Goal: Task Accomplishment & Management: Use online tool/utility

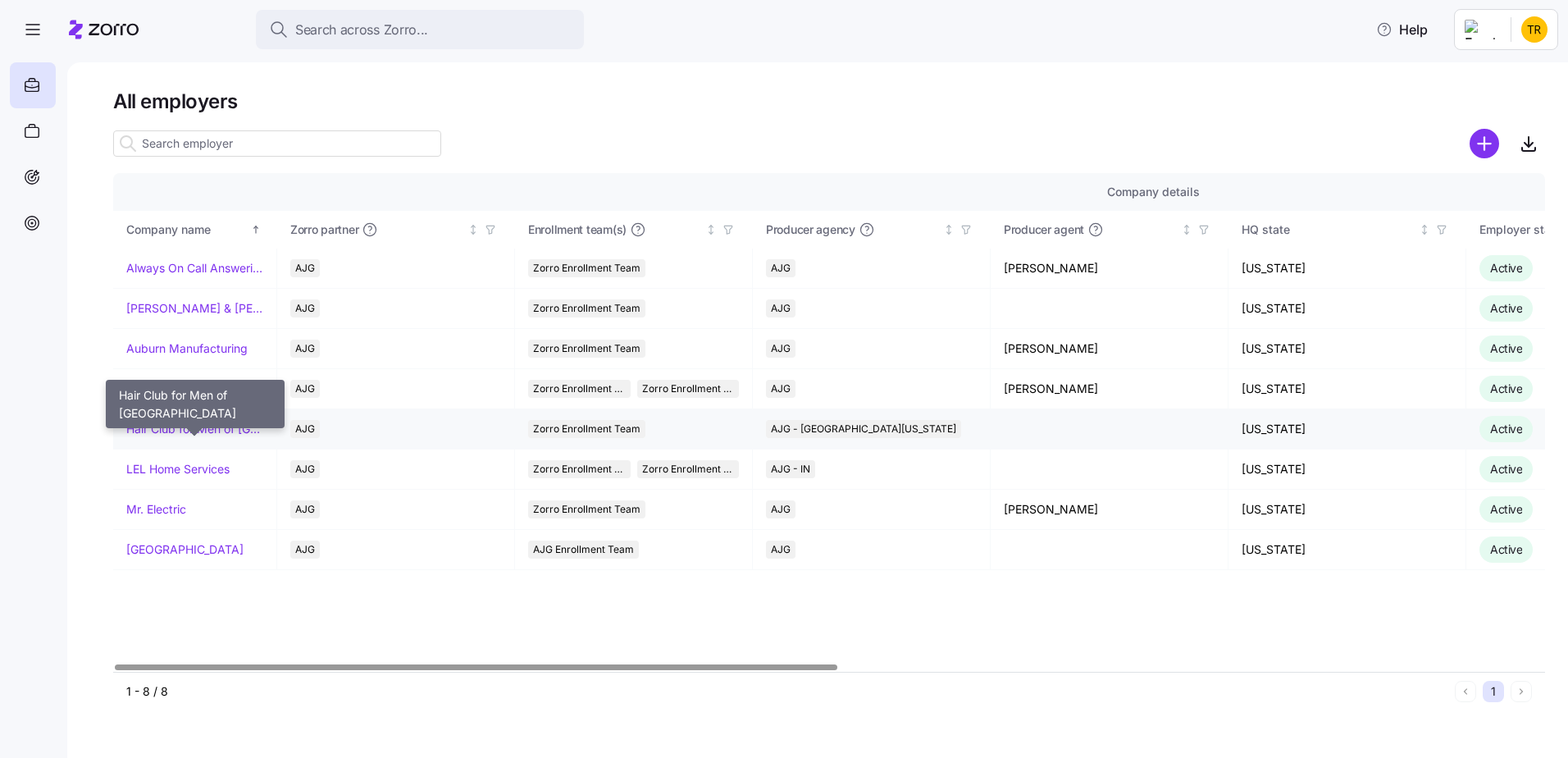
click at [179, 426] on link "Hair Club for Men of [GEOGRAPHIC_DATA]" at bounding box center [195, 428] width 137 height 16
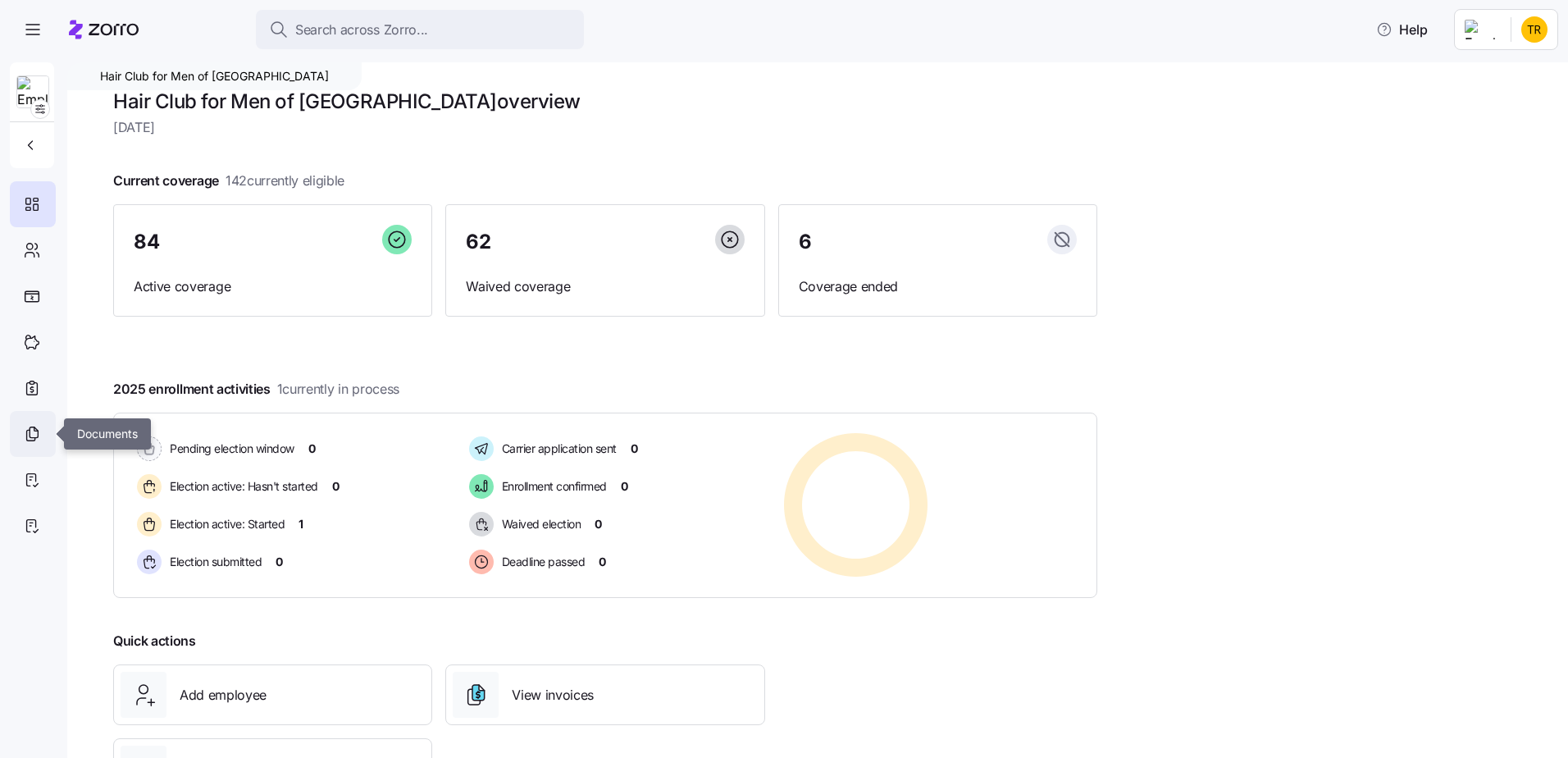
click at [30, 435] on icon at bounding box center [34, 433] width 8 height 11
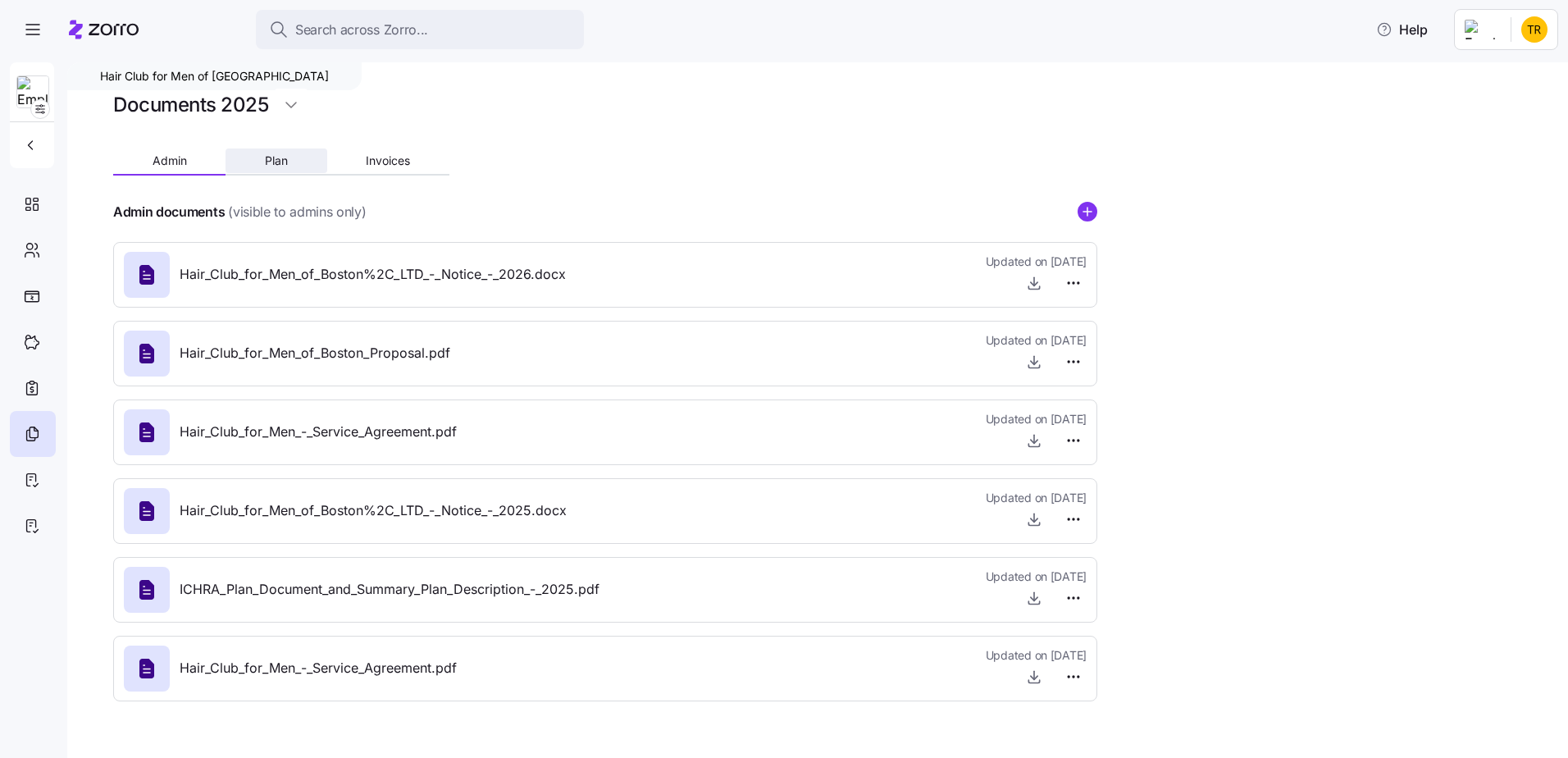
click at [290, 162] on button "Plan" at bounding box center [275, 161] width 101 height 25
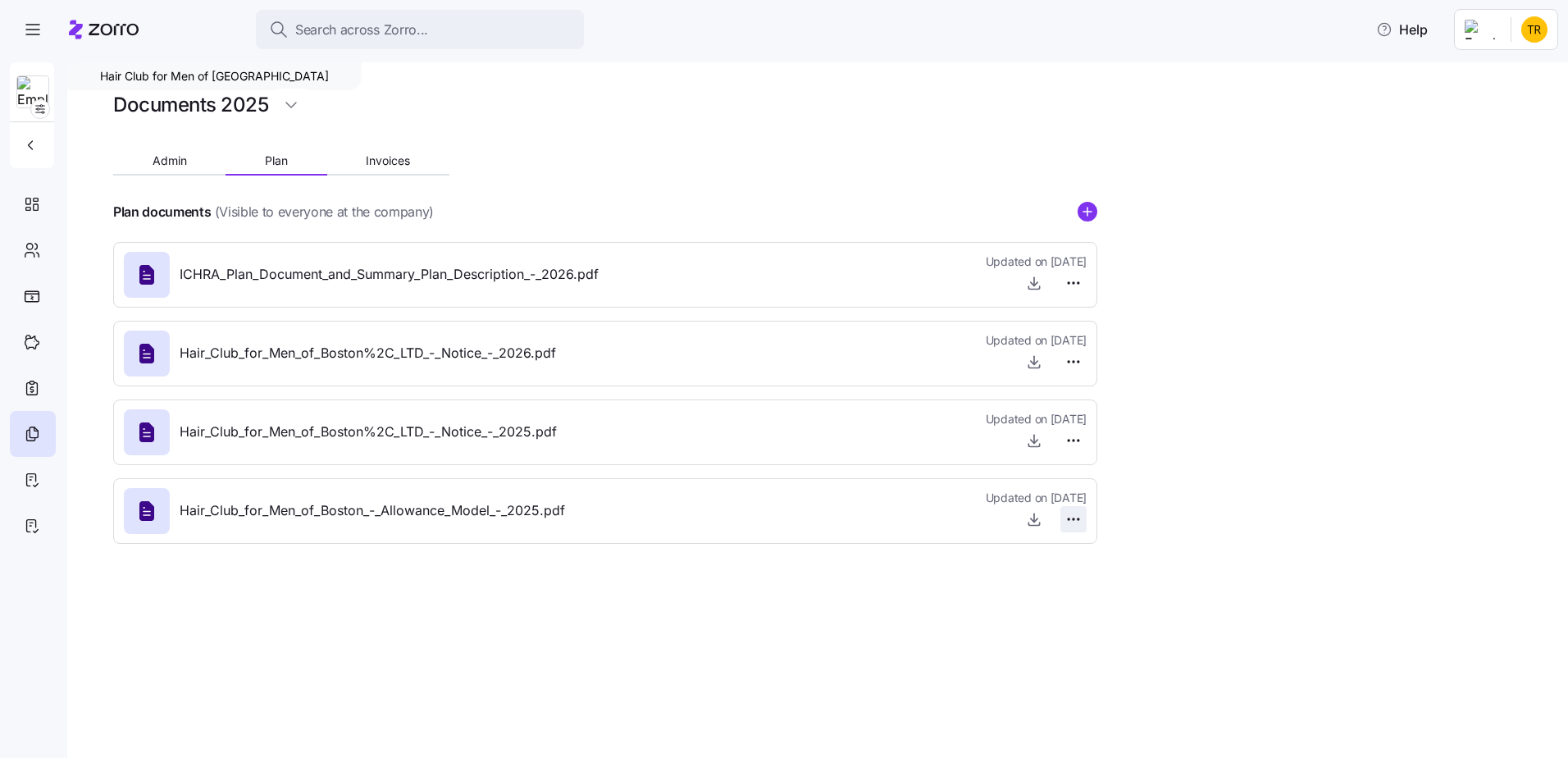
click at [1074, 518] on html "Search across Zorro... Help Hair Club for Men of Boston Documents 2025 Admin Pl…" at bounding box center [784, 374] width 1568 height 748
click at [30, 479] on icon at bounding box center [31, 479] width 18 height 20
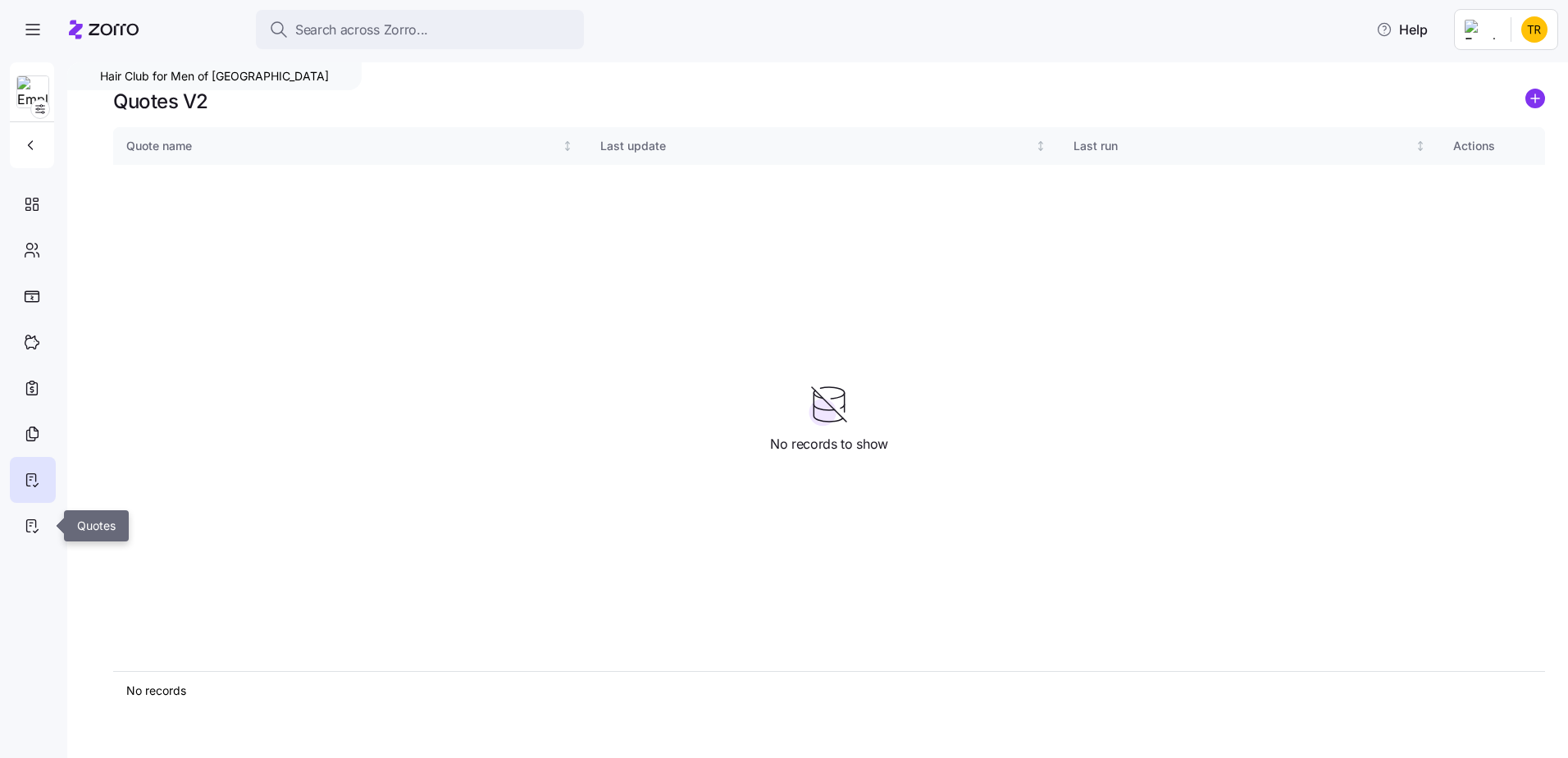
click at [34, 517] on icon at bounding box center [31, 525] width 18 height 20
click at [37, 294] on icon at bounding box center [32, 297] width 14 height 10
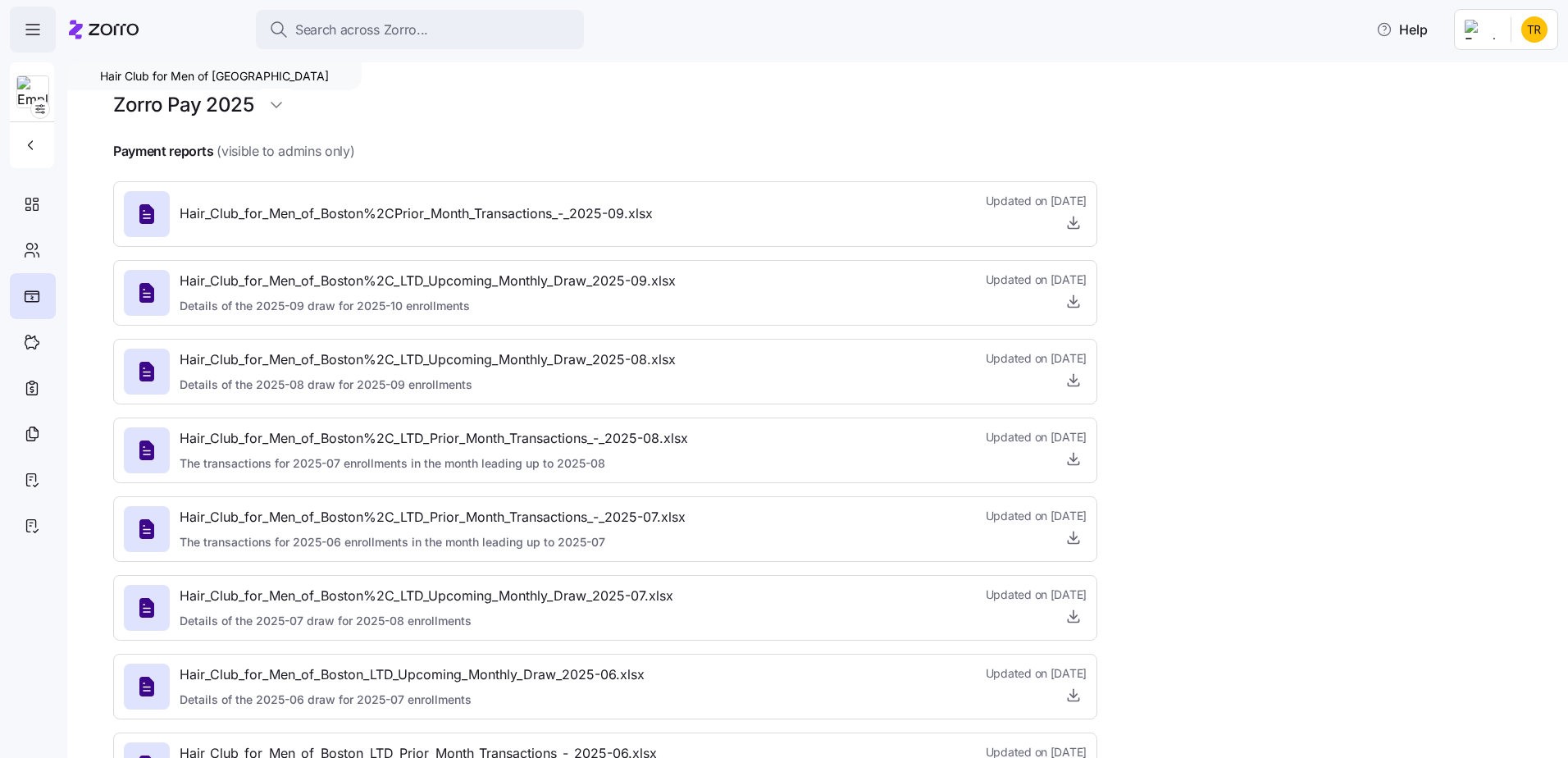
click at [30, 33] on icon "button" at bounding box center [32, 29] width 20 height 20
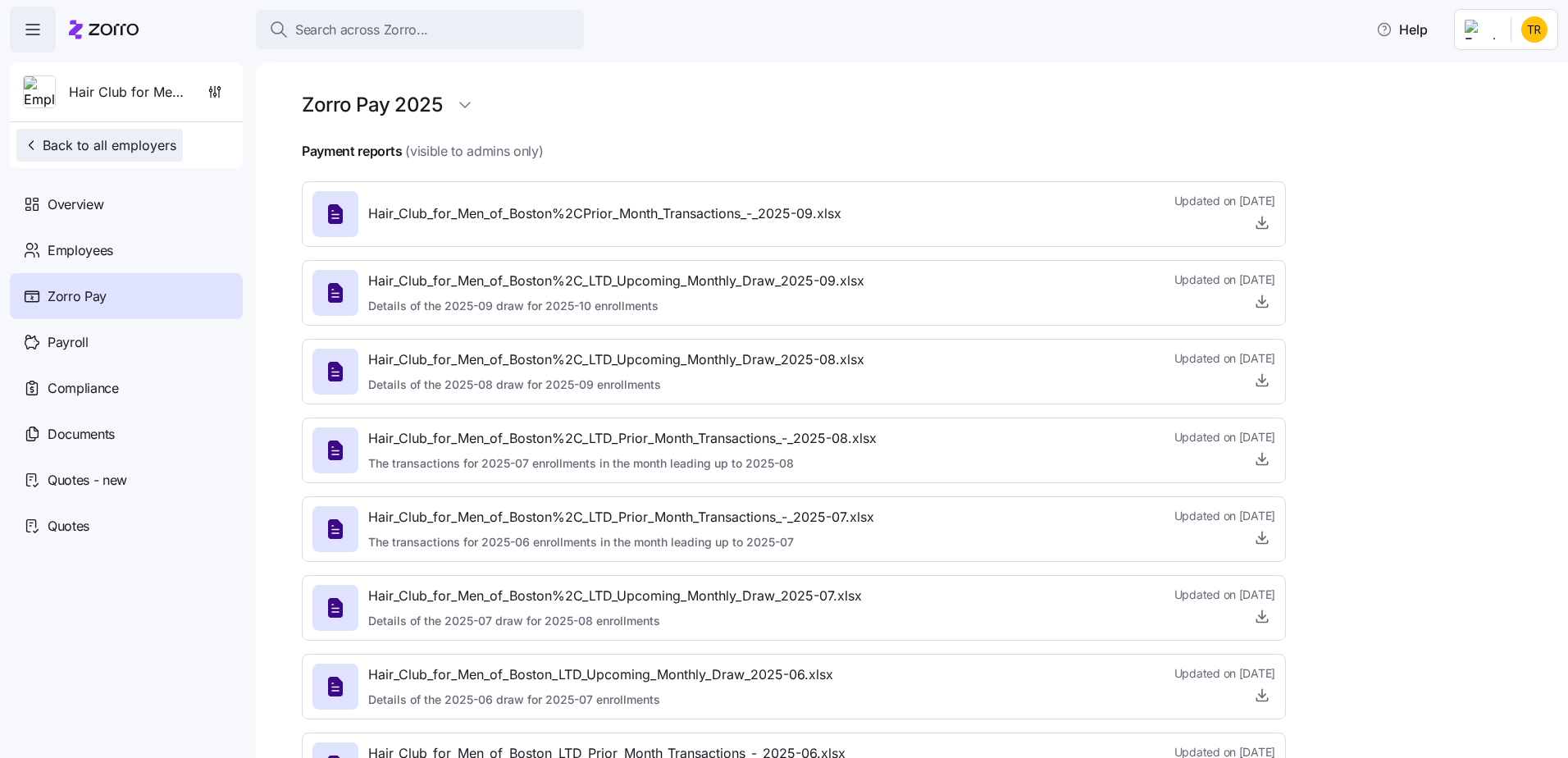
click at [55, 146] on span "Back to all employers" at bounding box center [99, 144] width 154 height 20
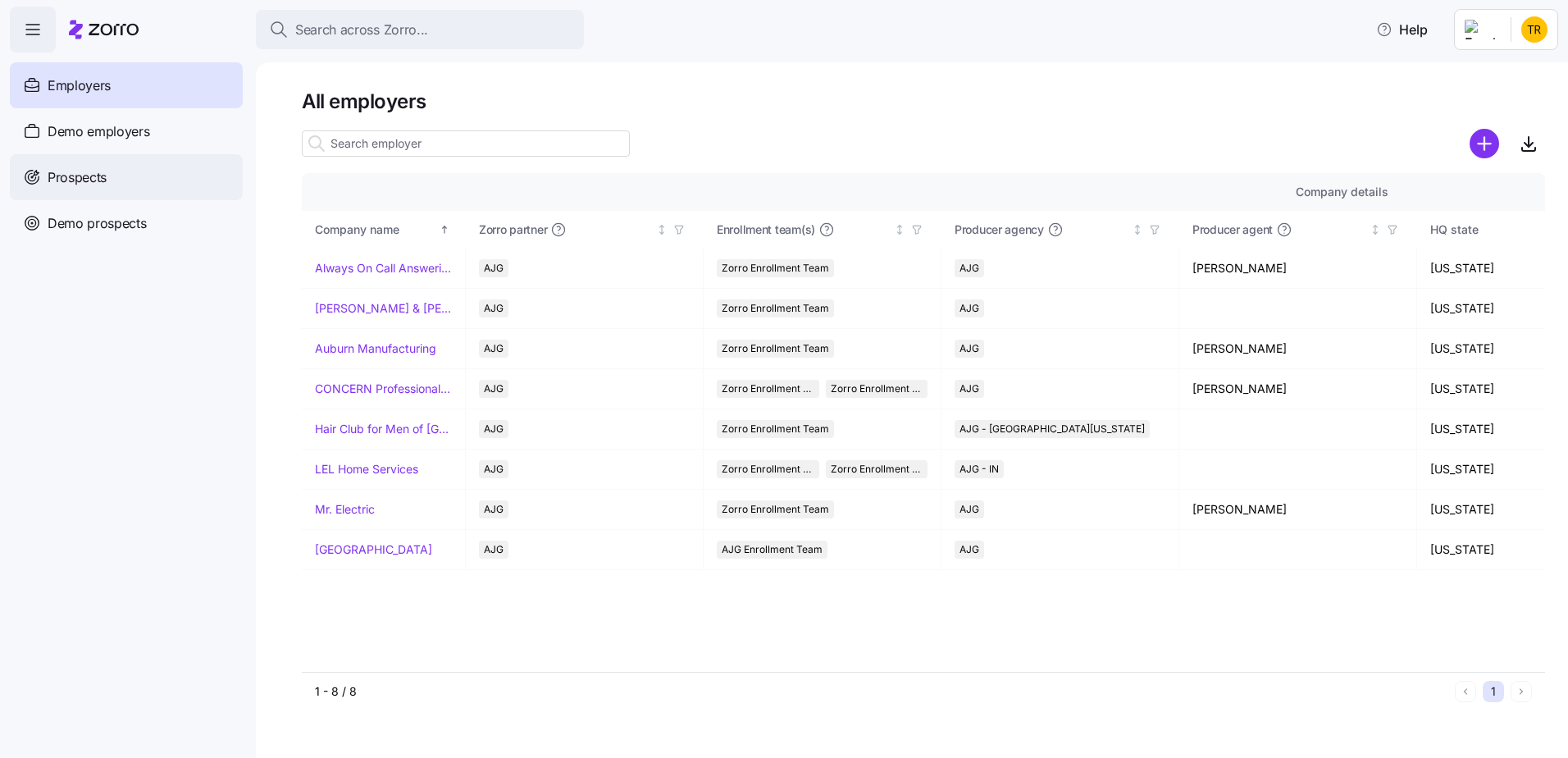
click at [93, 181] on span "Prospects" at bounding box center [77, 178] width 59 height 20
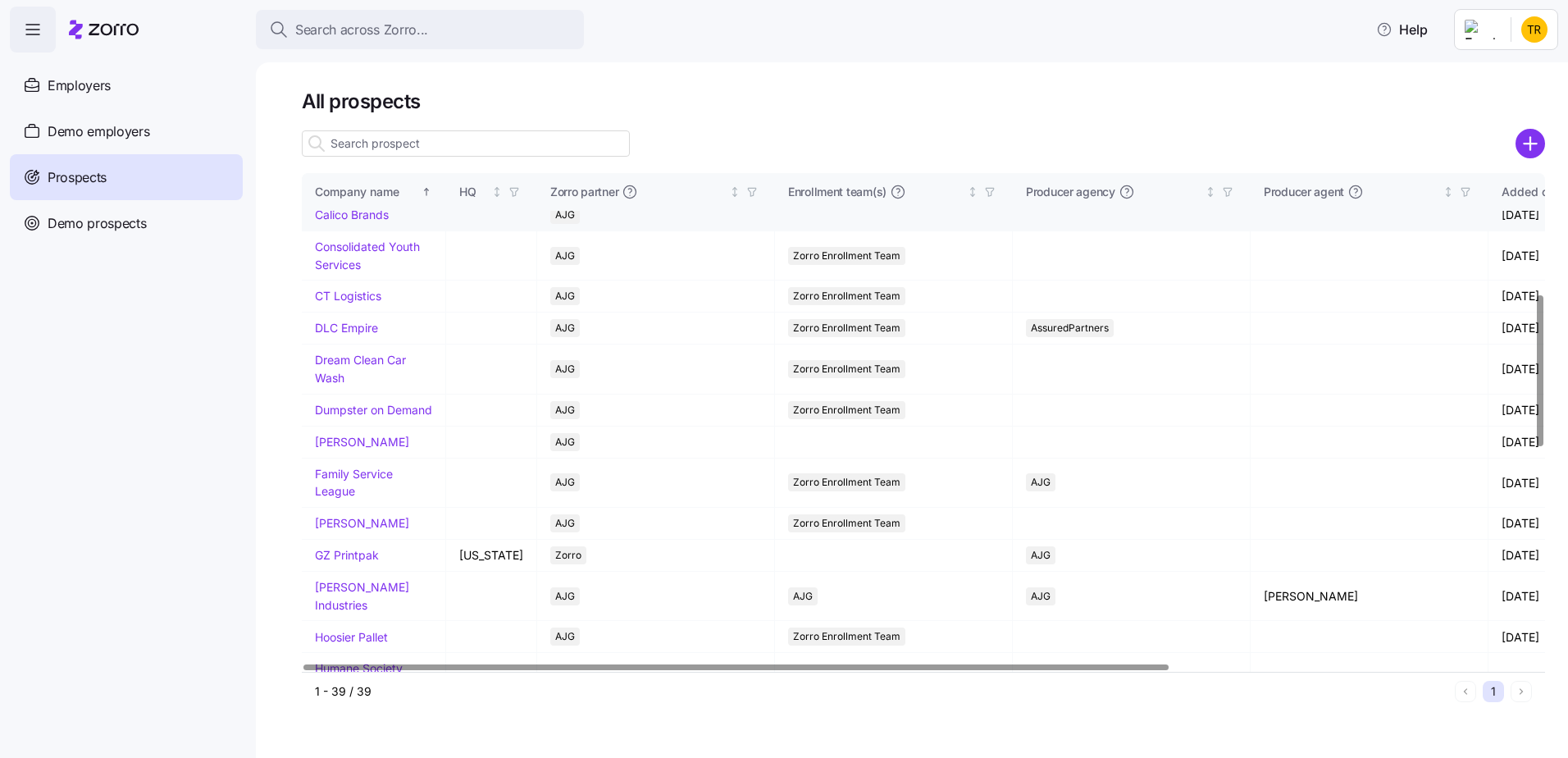
scroll to position [410, 0]
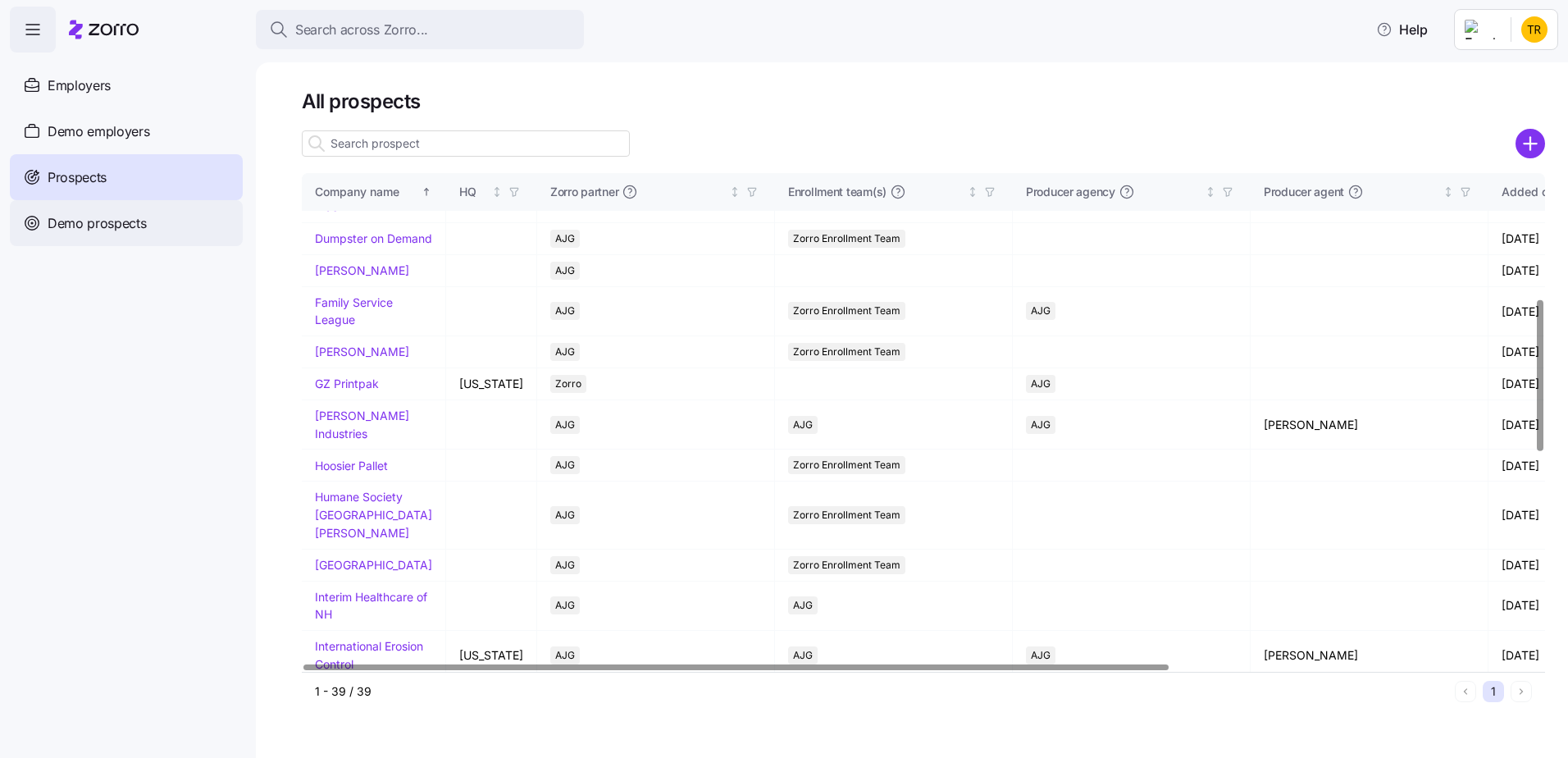
click at [127, 218] on span "Demo prospects" at bounding box center [97, 223] width 99 height 20
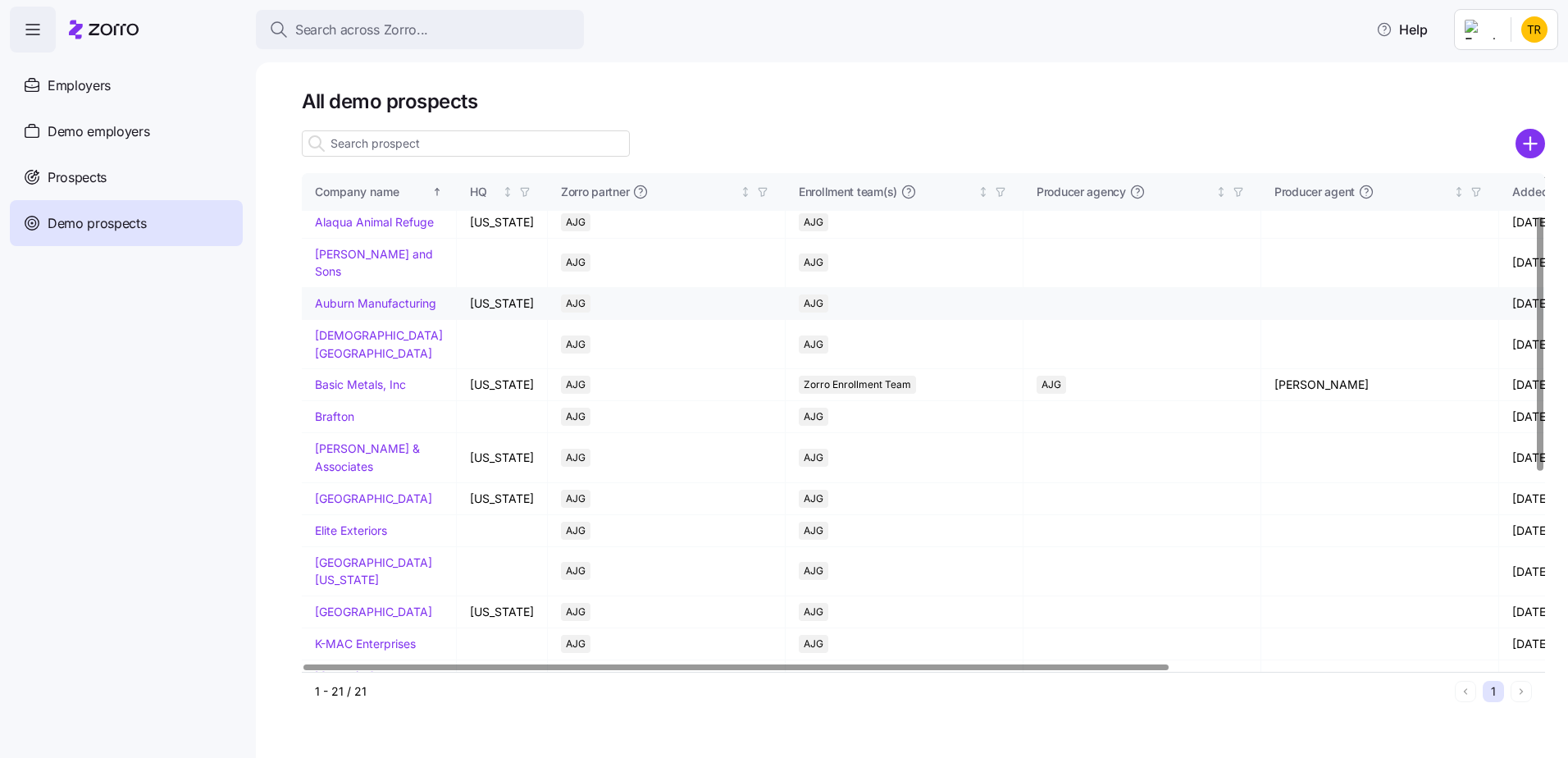
scroll to position [82, 0]
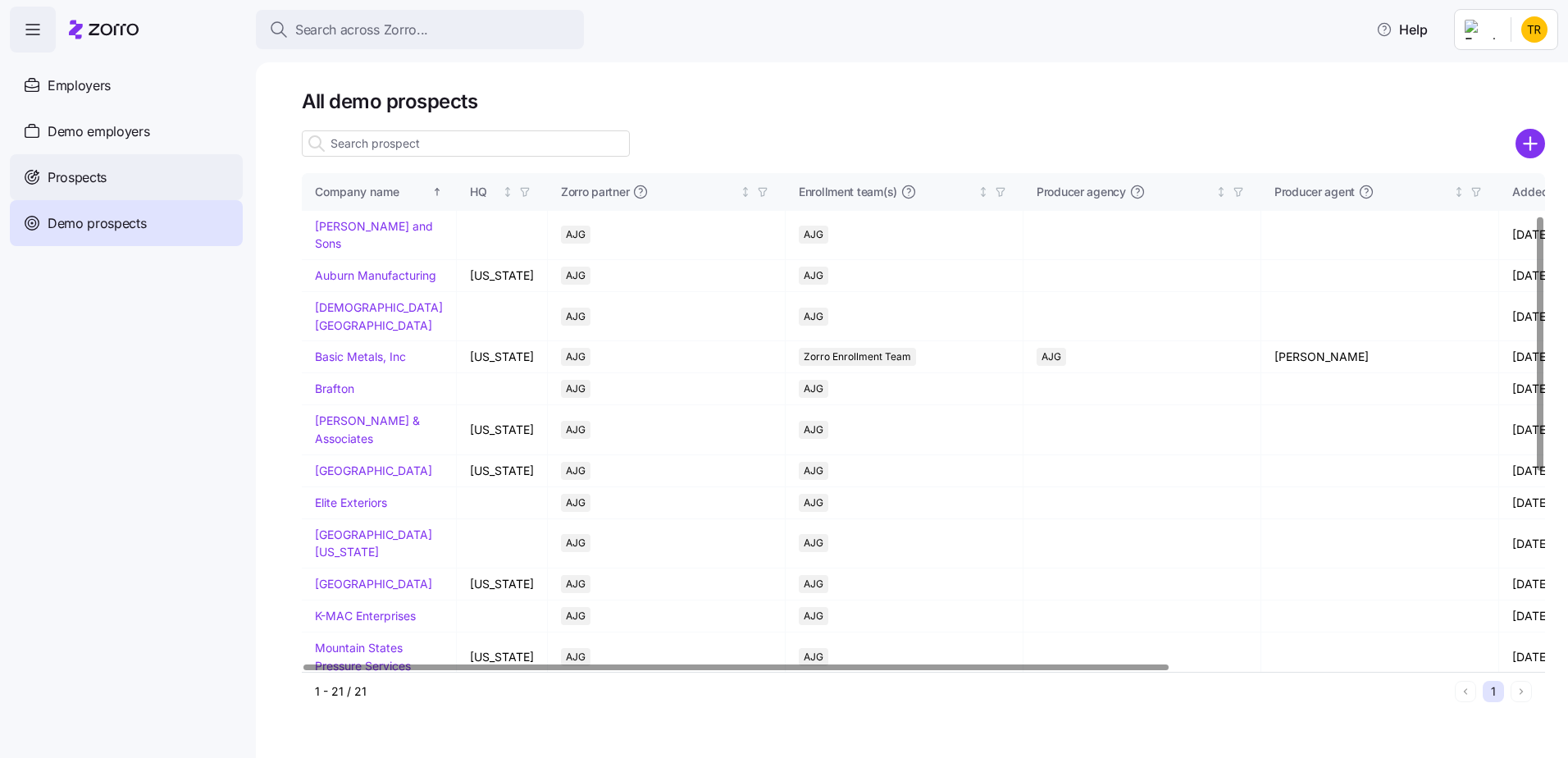
click at [128, 181] on div "Prospects" at bounding box center [127, 177] width 233 height 46
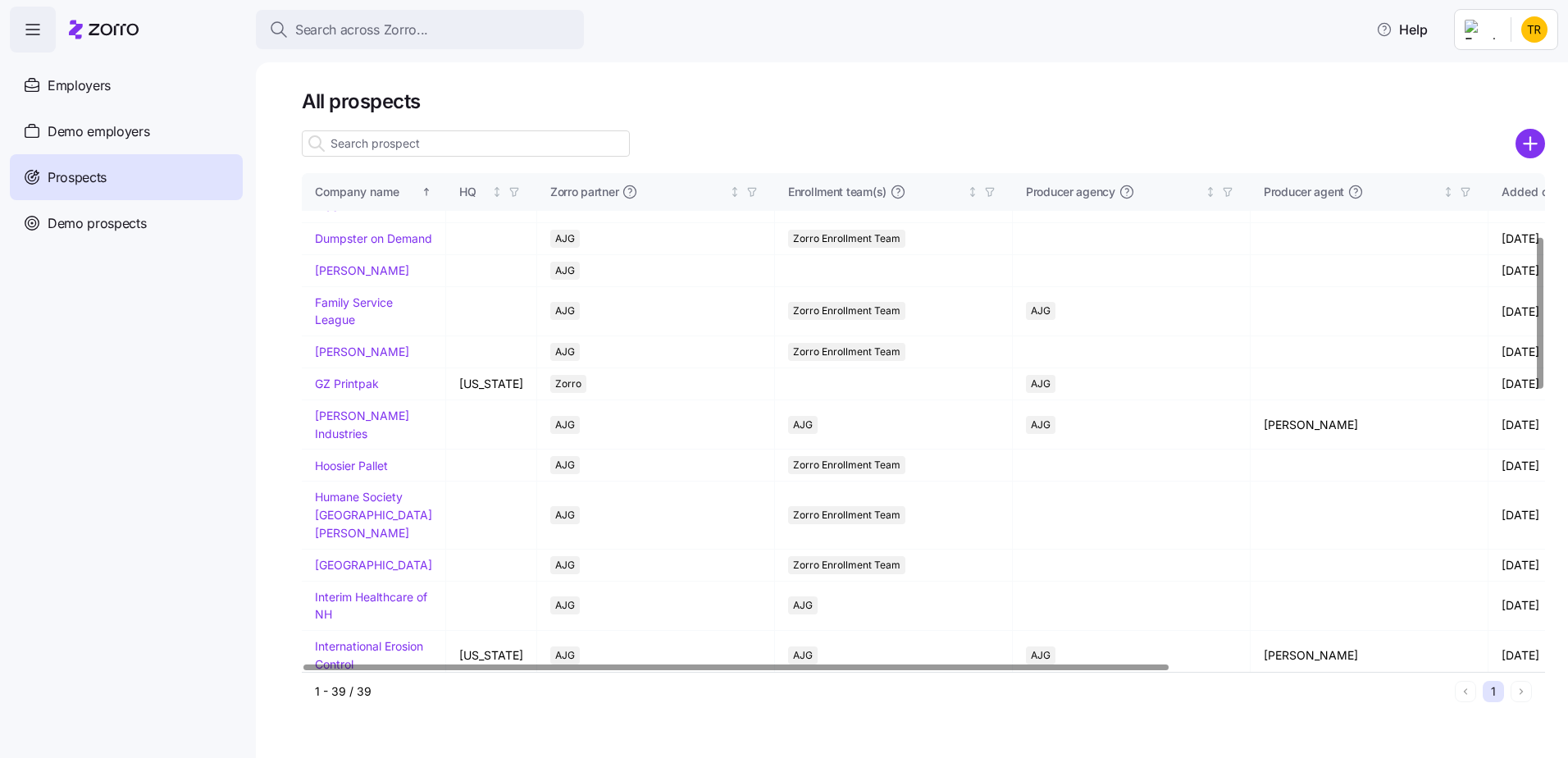
scroll to position [164, 0]
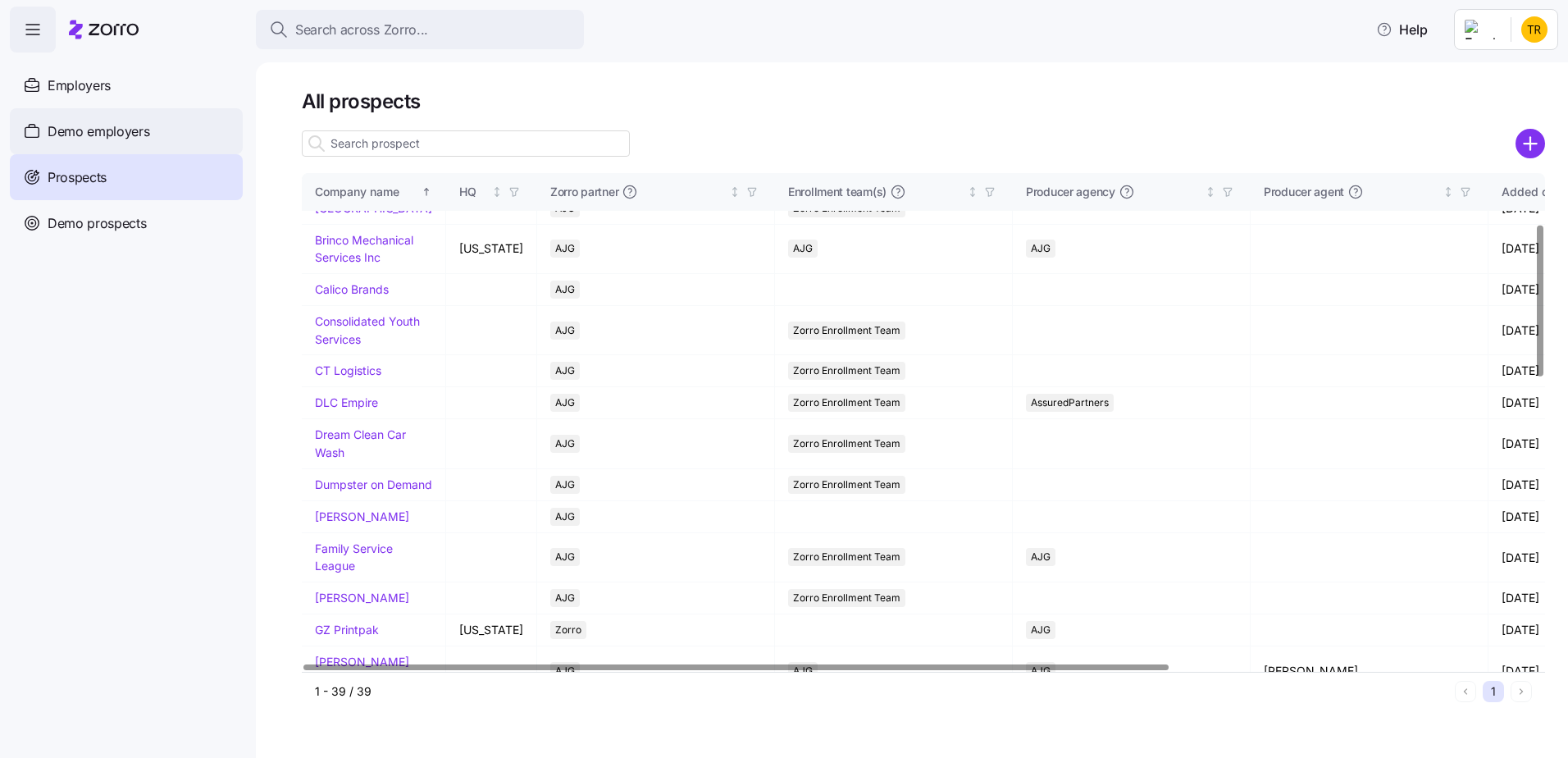
click at [121, 128] on span "Demo employers" at bounding box center [99, 132] width 103 height 20
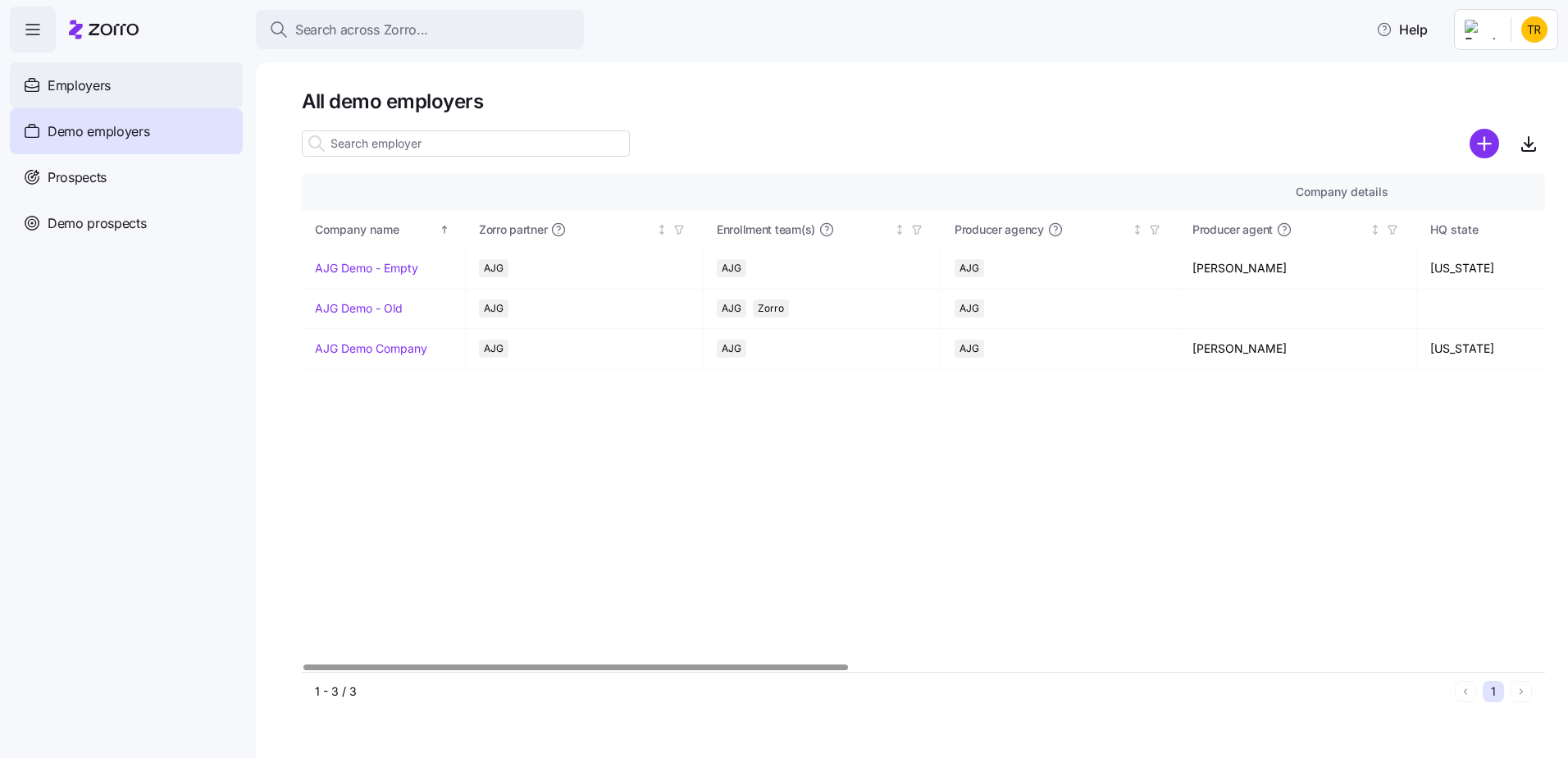
click at [84, 92] on span "Employers" at bounding box center [79, 86] width 63 height 20
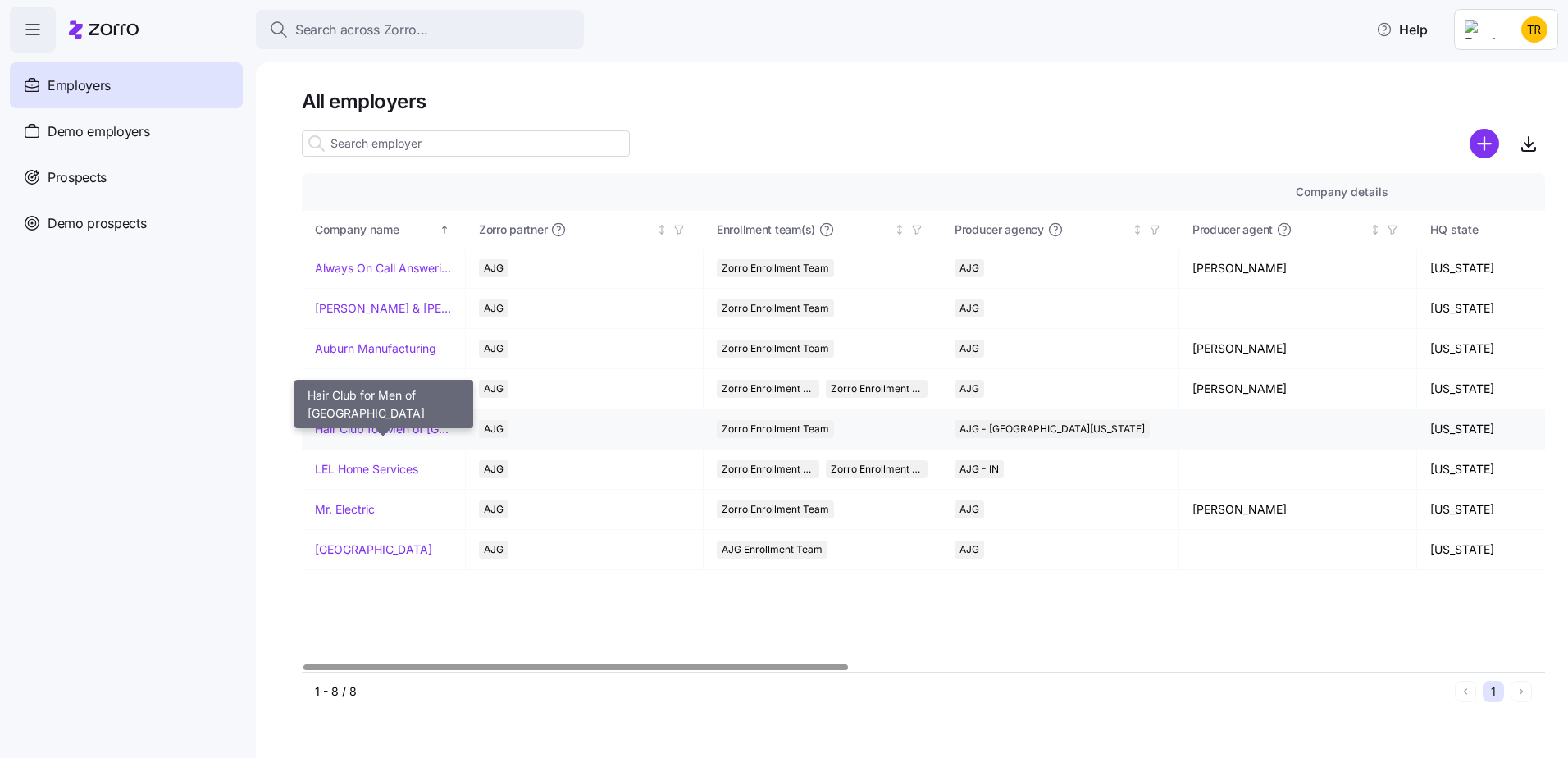
click at [390, 426] on link "Hair Club for Men of [GEOGRAPHIC_DATA]" at bounding box center [383, 428] width 137 height 16
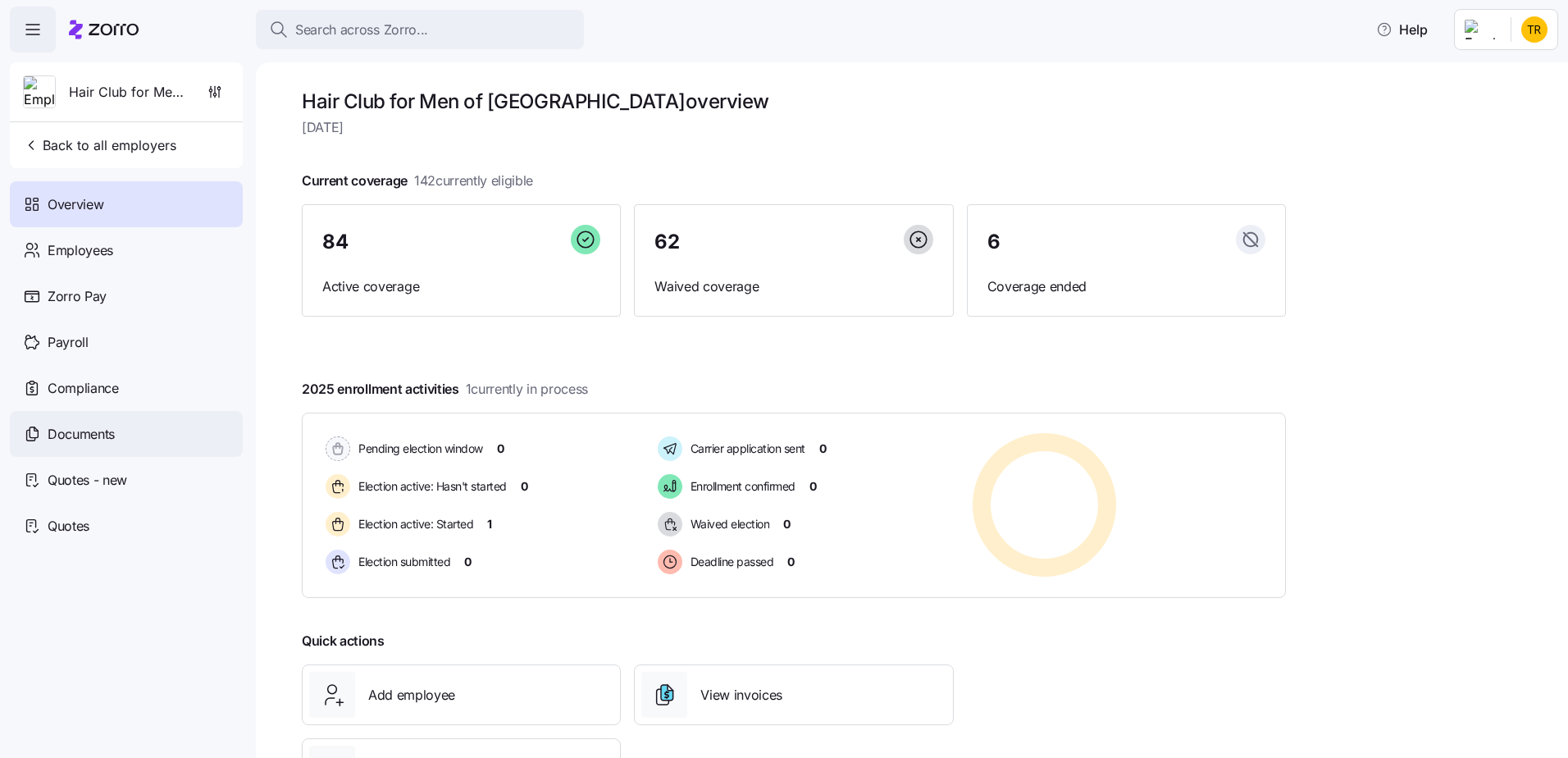
click at [89, 444] on span "Documents" at bounding box center [81, 434] width 67 height 20
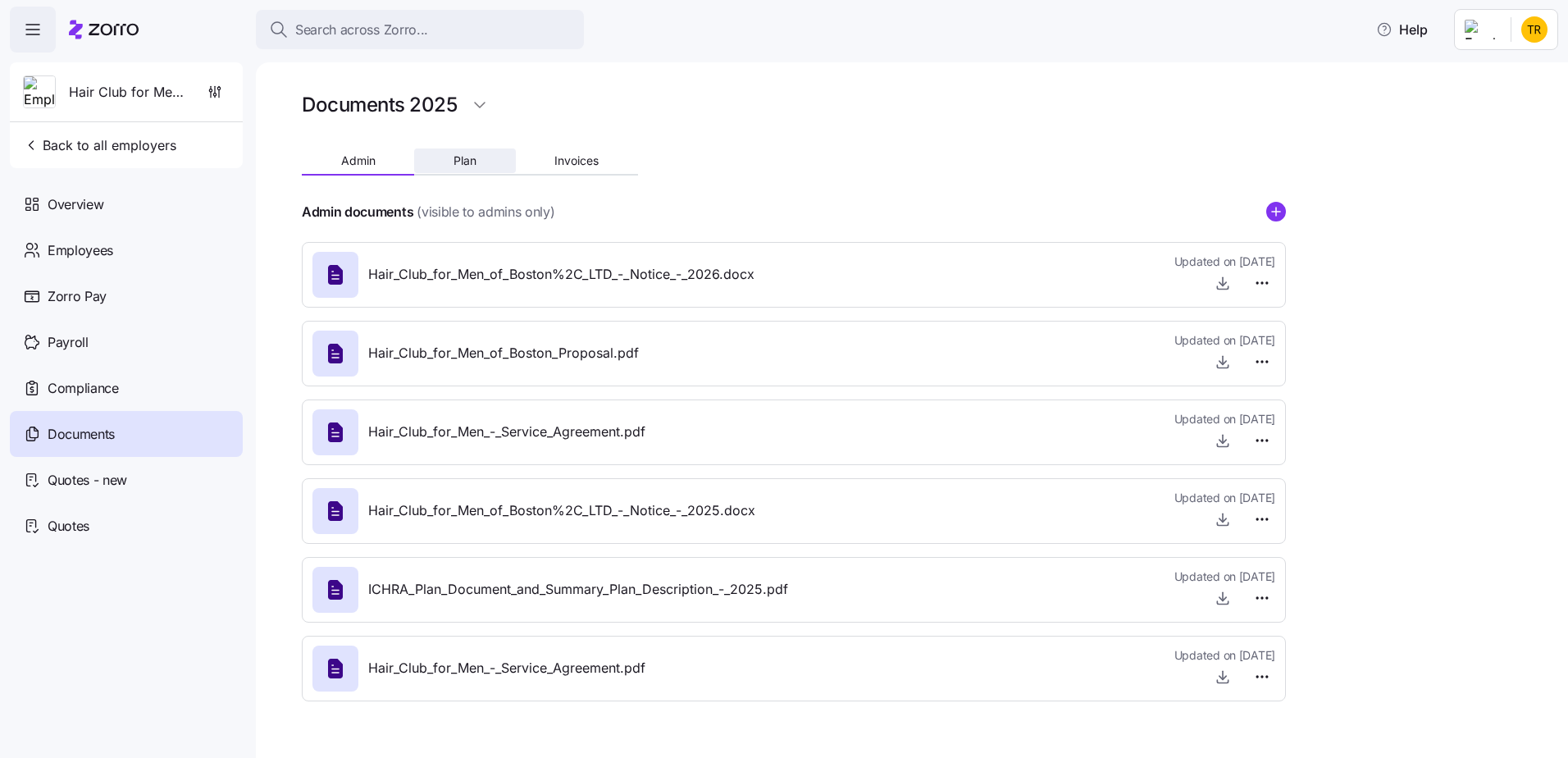
click at [460, 169] on button "Plan" at bounding box center [464, 161] width 101 height 25
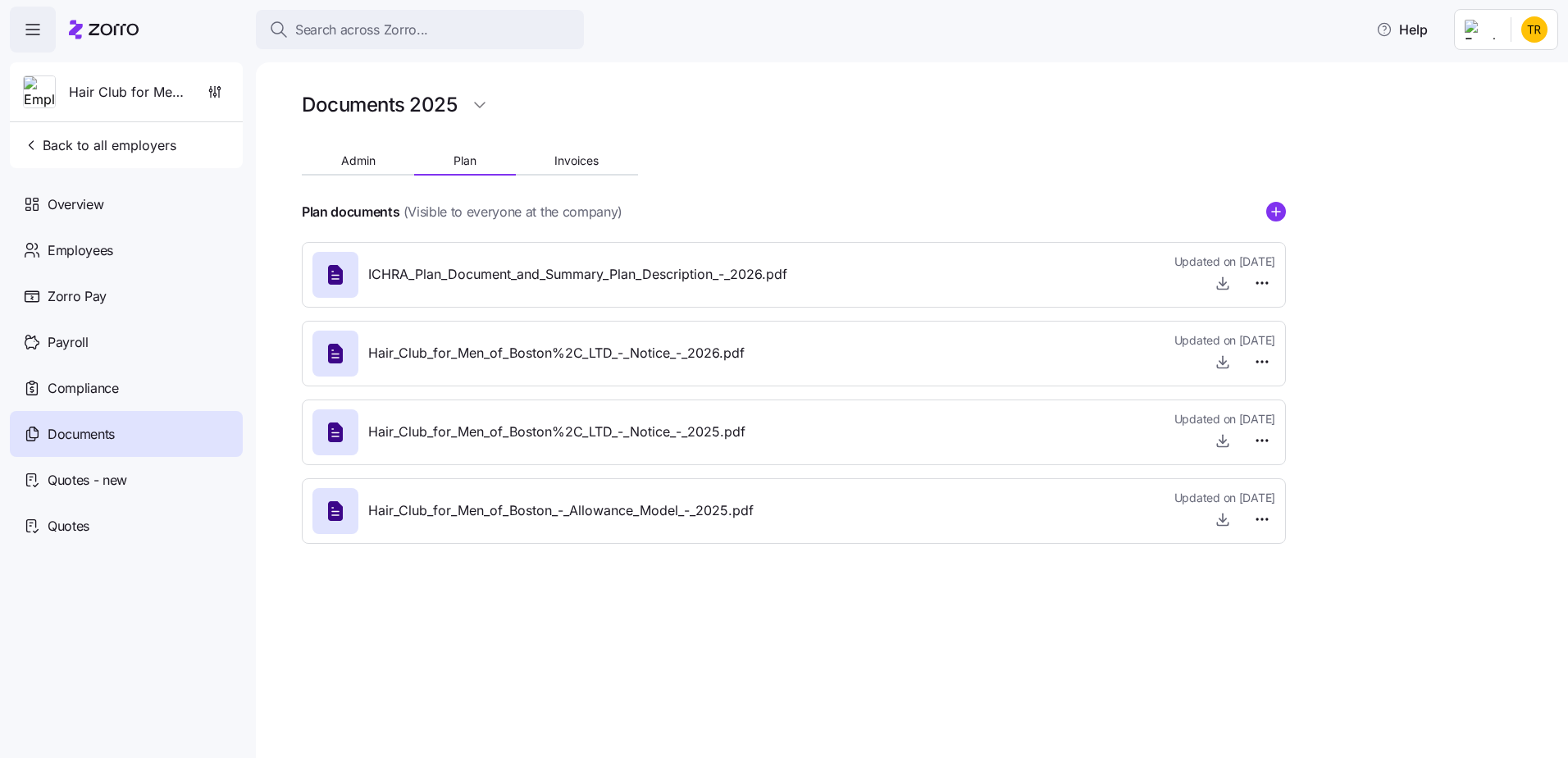
click at [636, 513] on span "Hair_Club_for_Men_of_Boston_-_Allowance_Model_-_2025.pdf" at bounding box center [561, 511] width 386 height 20
click at [1270, 520] on html "Search across Zorro... Help Hair Club for Men of [GEOGRAPHIC_DATA] Back to all …" at bounding box center [784, 374] width 1568 height 748
click at [1218, 518] on html "Search across Zorro... Help Hair Club for Men of [GEOGRAPHIC_DATA] Back to all …" at bounding box center [784, 374] width 1568 height 748
click at [1220, 518] on icon "button" at bounding box center [1222, 518] width 16 height 16
click at [123, 477] on span "Quotes - new" at bounding box center [87, 480] width 80 height 20
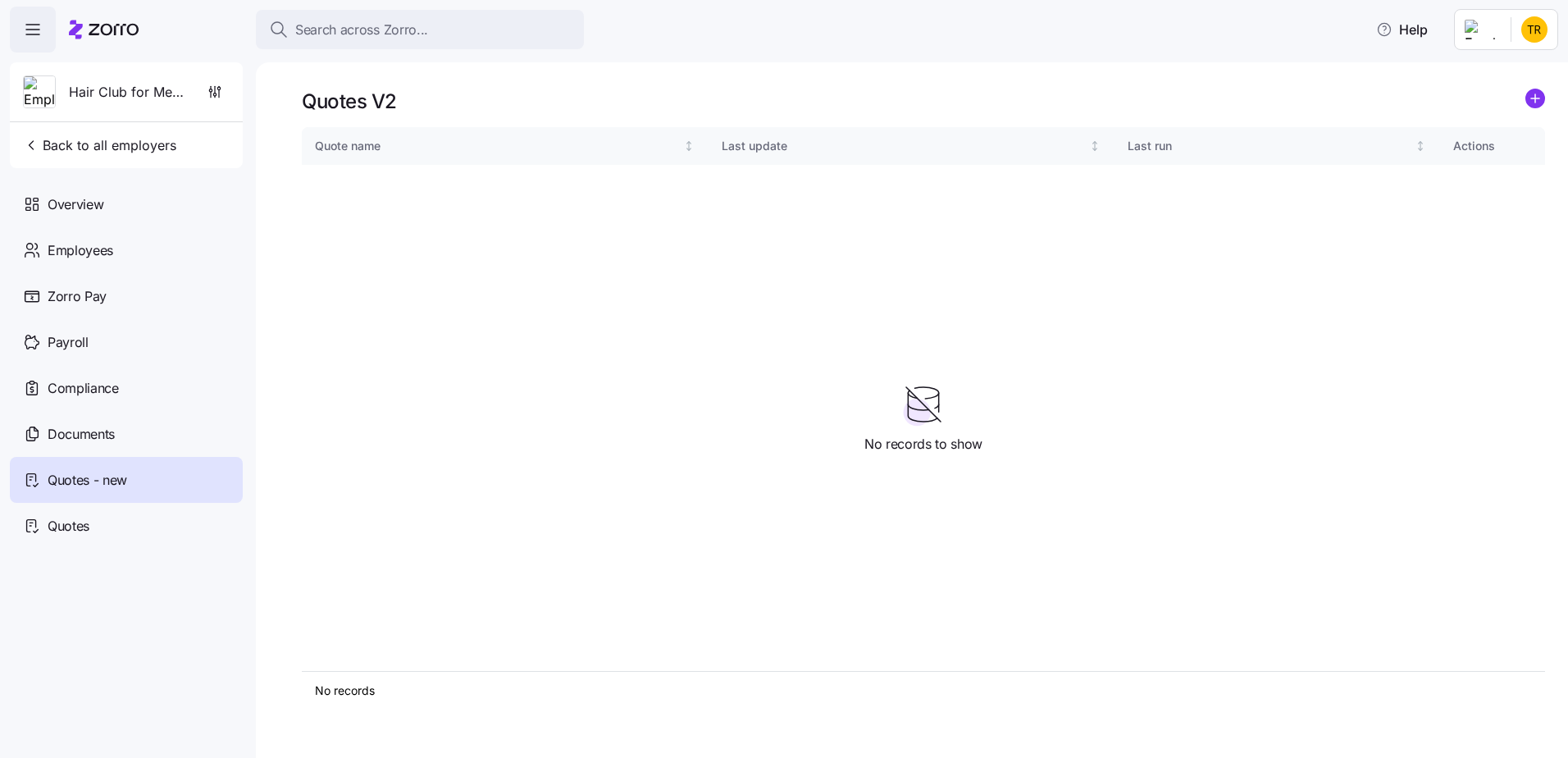
click at [1533, 99] on icon "add icon" at bounding box center [1535, 99] width 8 height 0
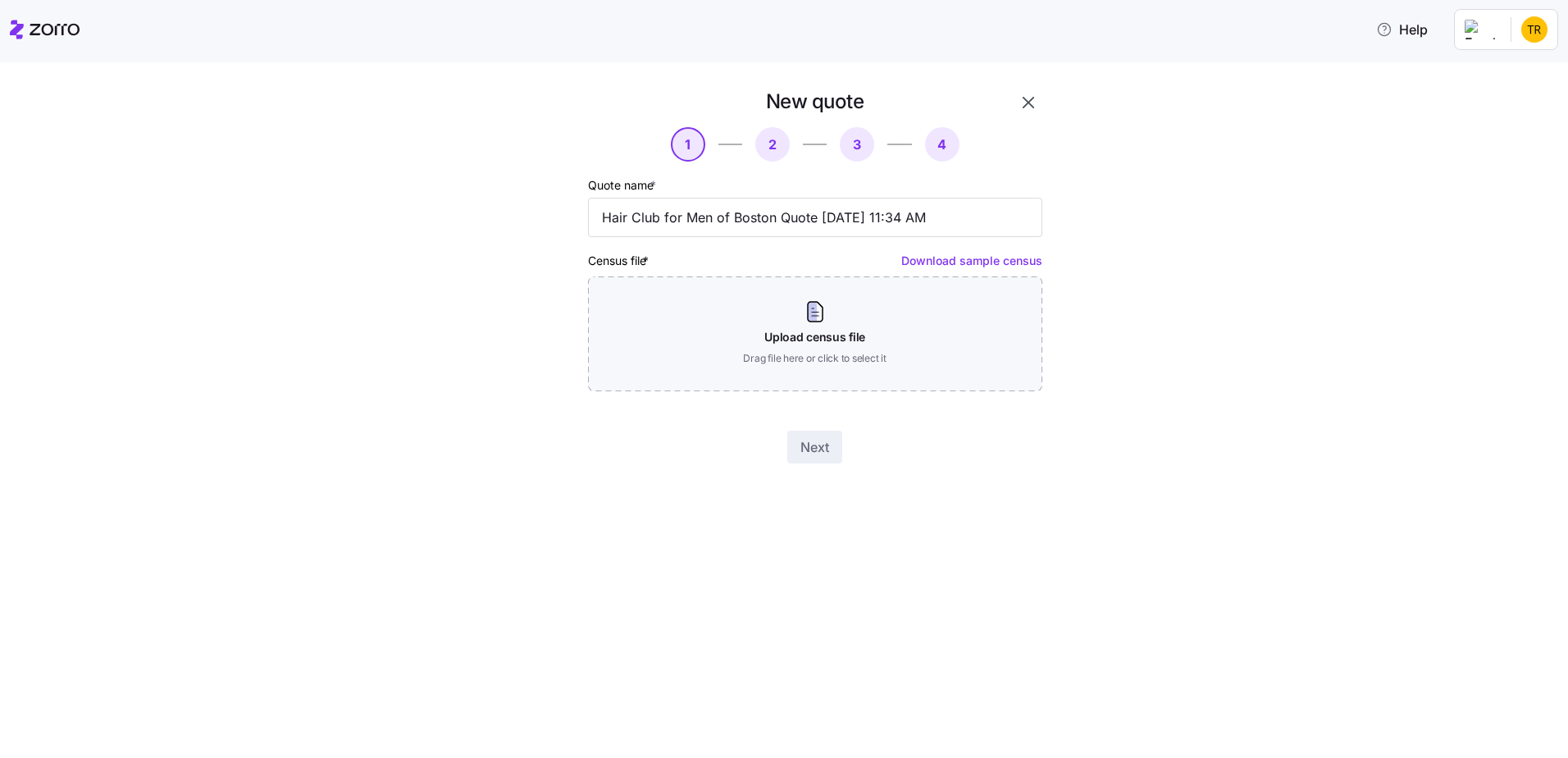
click at [1028, 100] on icon "button" at bounding box center [1028, 102] width 20 height 20
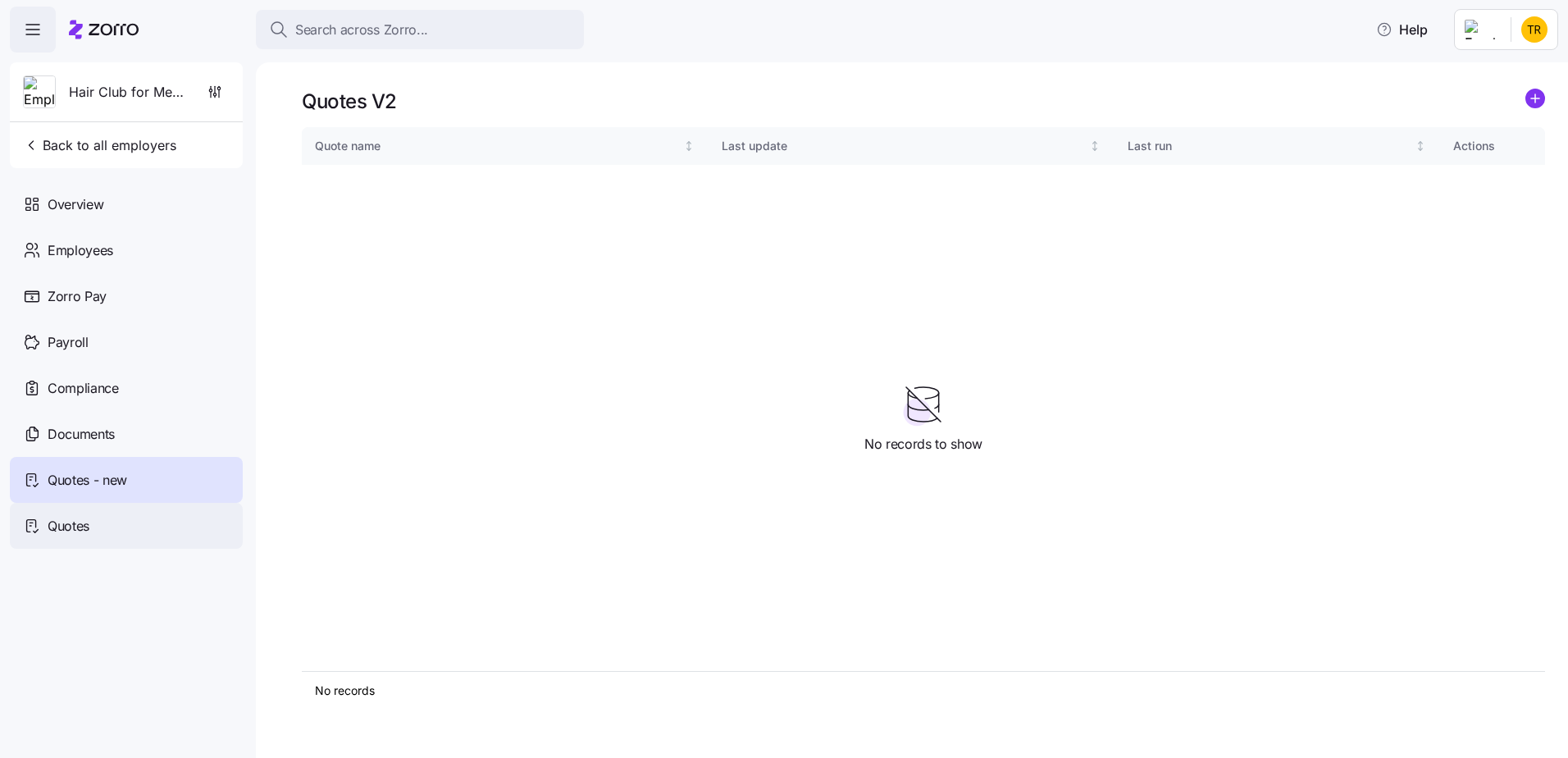
click at [85, 531] on span "Quotes" at bounding box center [68, 526] width 42 height 20
click at [1535, 99] on icon "add icon" at bounding box center [1535, 99] width 0 height 8
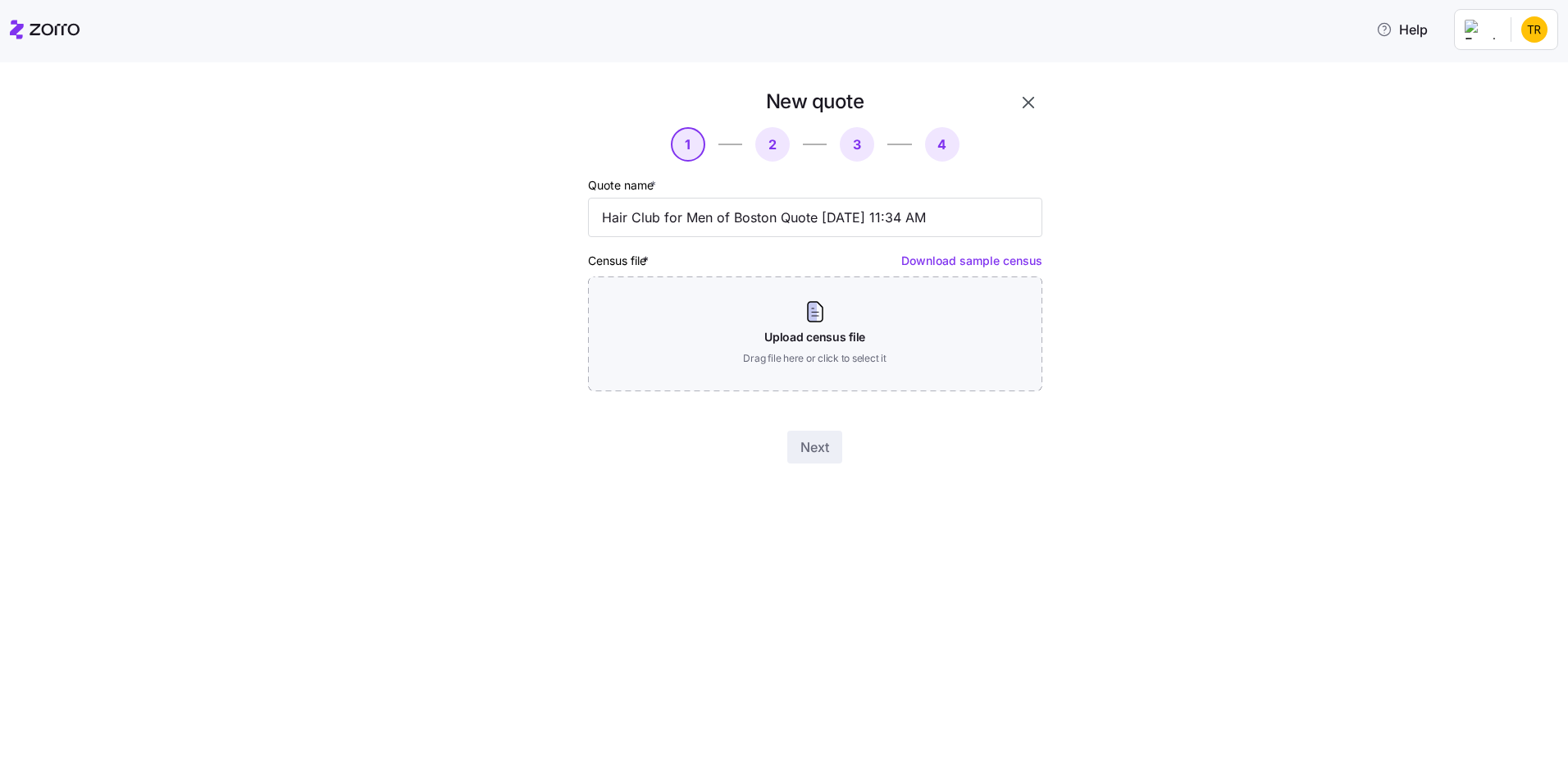
click at [1026, 106] on icon "button" at bounding box center [1028, 102] width 20 height 20
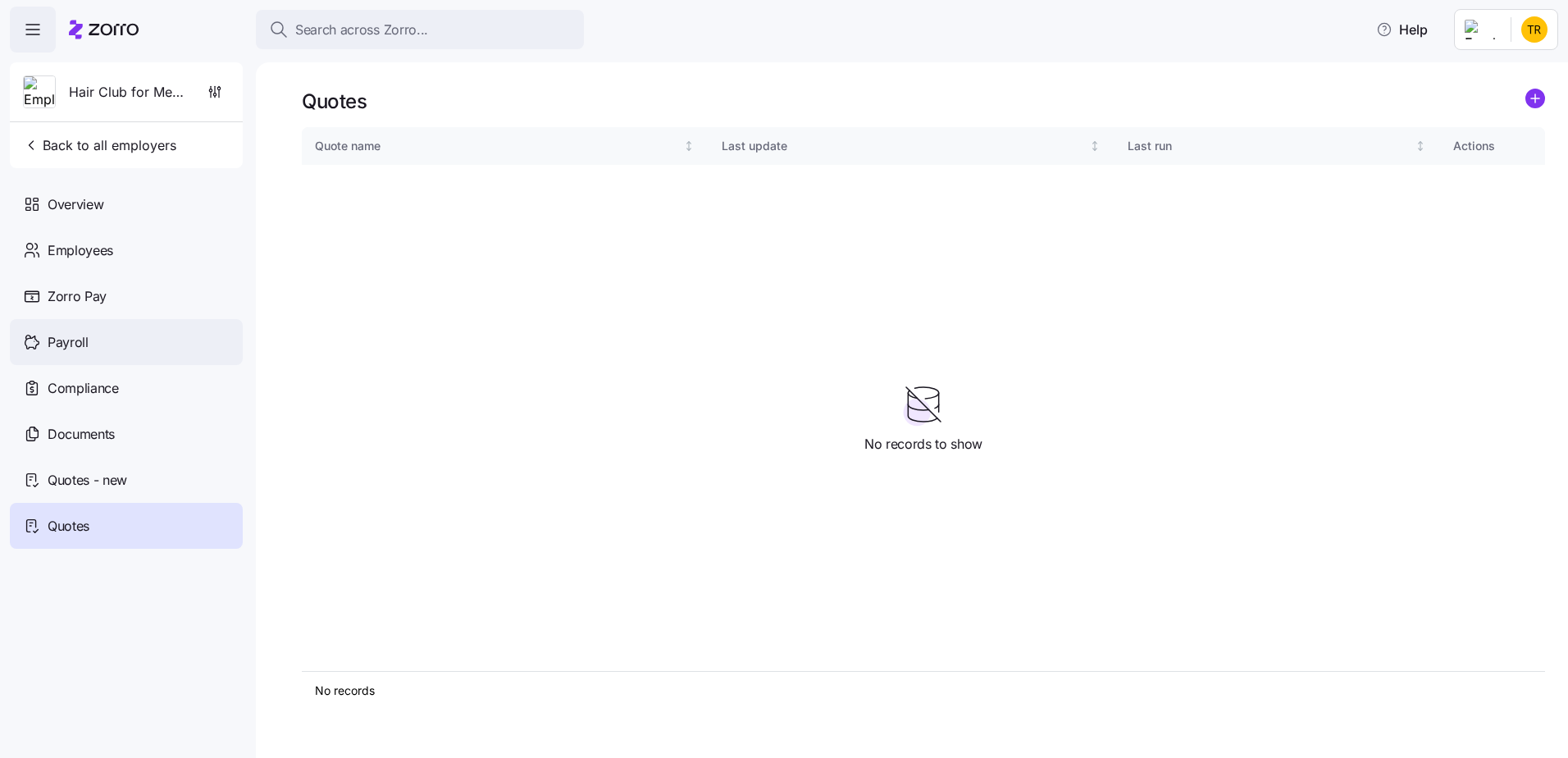
click at [70, 343] on span "Payroll" at bounding box center [68, 342] width 41 height 20
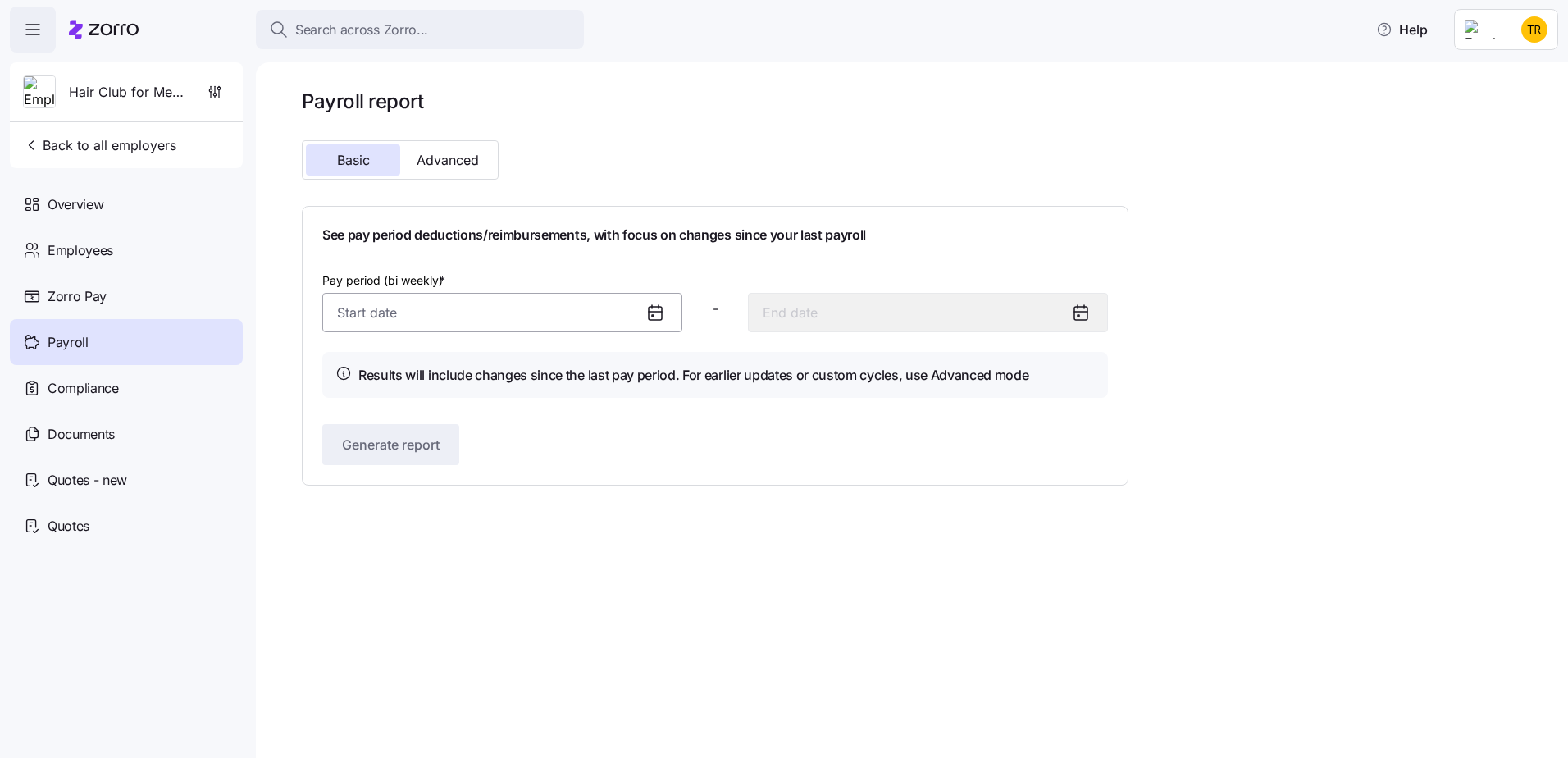
click at [606, 309] on input "Pay period (bi weekly) *" at bounding box center [502, 313] width 360 height 39
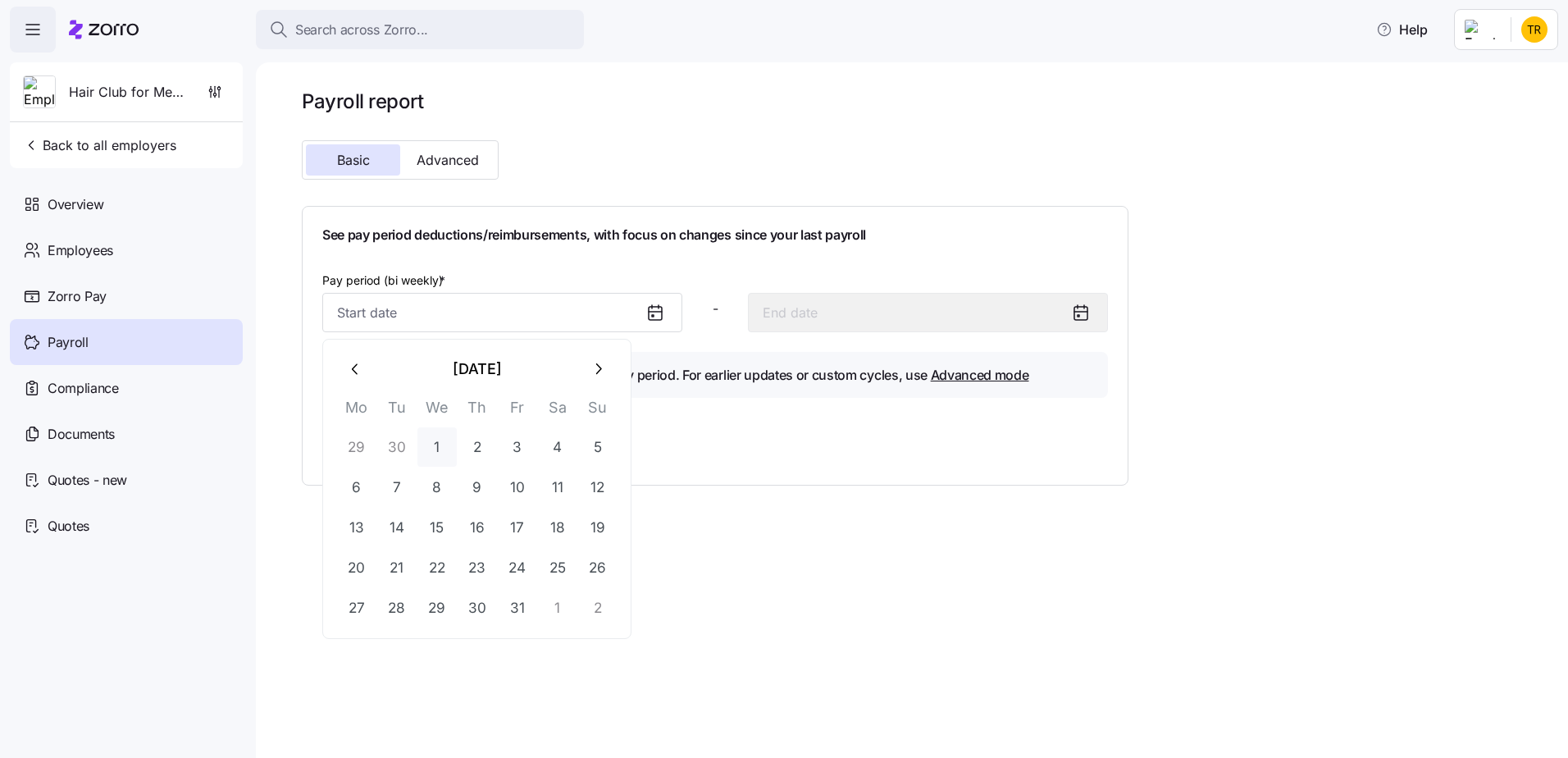
click at [438, 455] on button "1" at bounding box center [437, 447] width 39 height 39
type input "[DATE]"
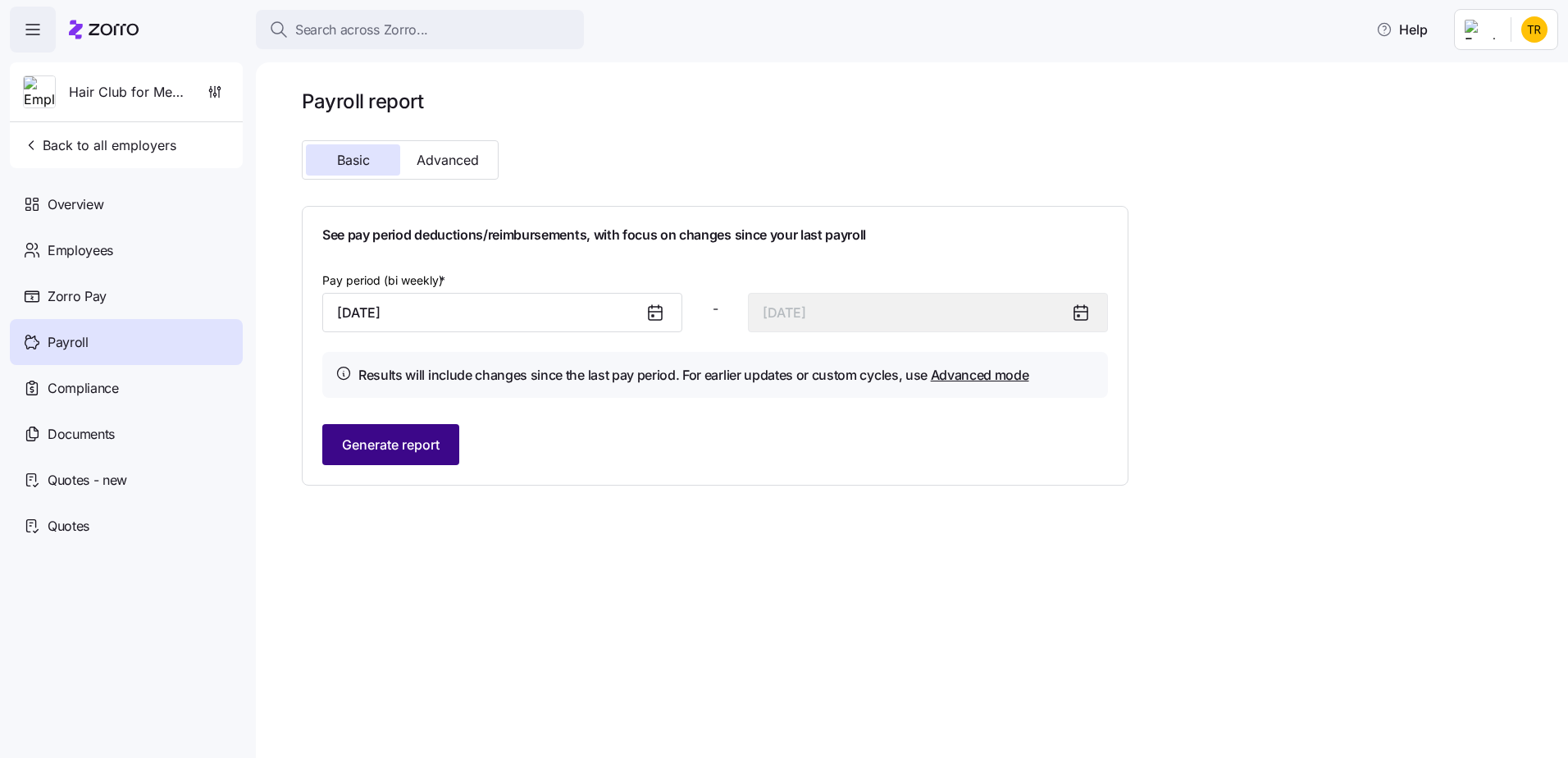
click at [434, 451] on span "Generate report" at bounding box center [391, 444] width 98 height 20
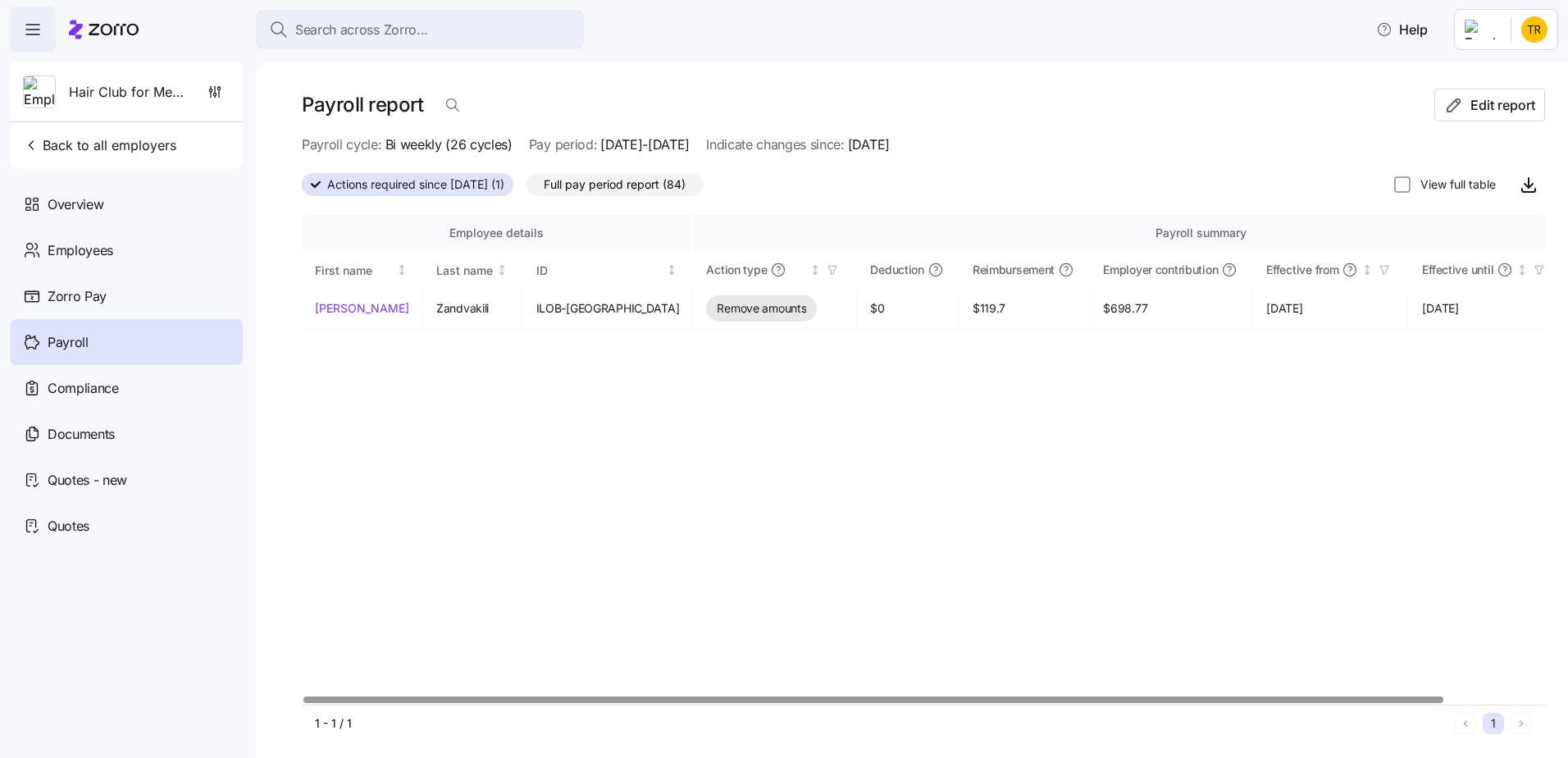
click at [645, 188] on span "Full pay period report (84)" at bounding box center [614, 184] width 142 height 21
click at [527, 189] on input "Full pay period report (84)" at bounding box center [527, 189] width 0 height 0
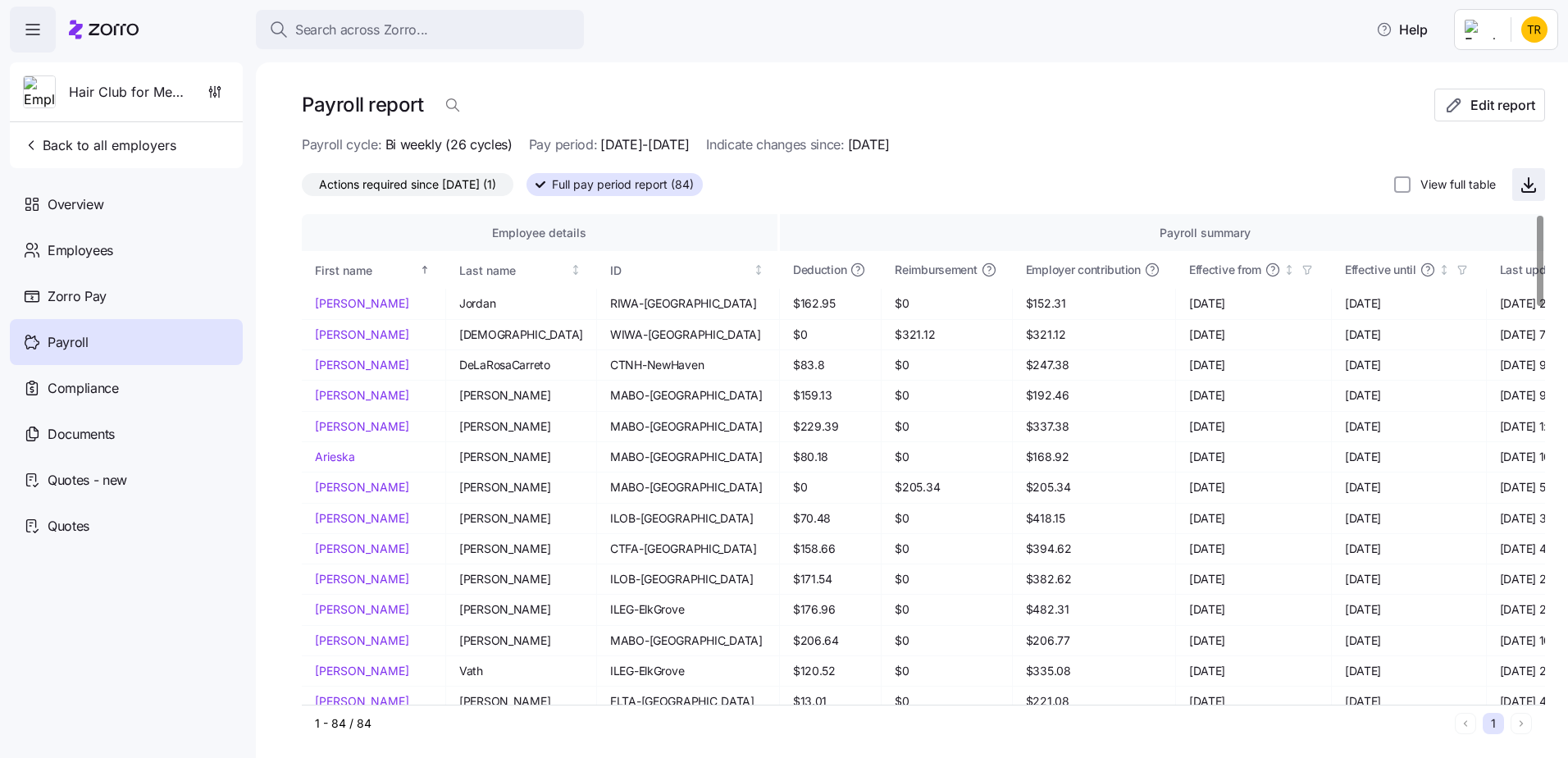
click at [1519, 189] on icon "button" at bounding box center [1528, 184] width 20 height 20
click at [33, 151] on icon "button" at bounding box center [31, 144] width 16 height 16
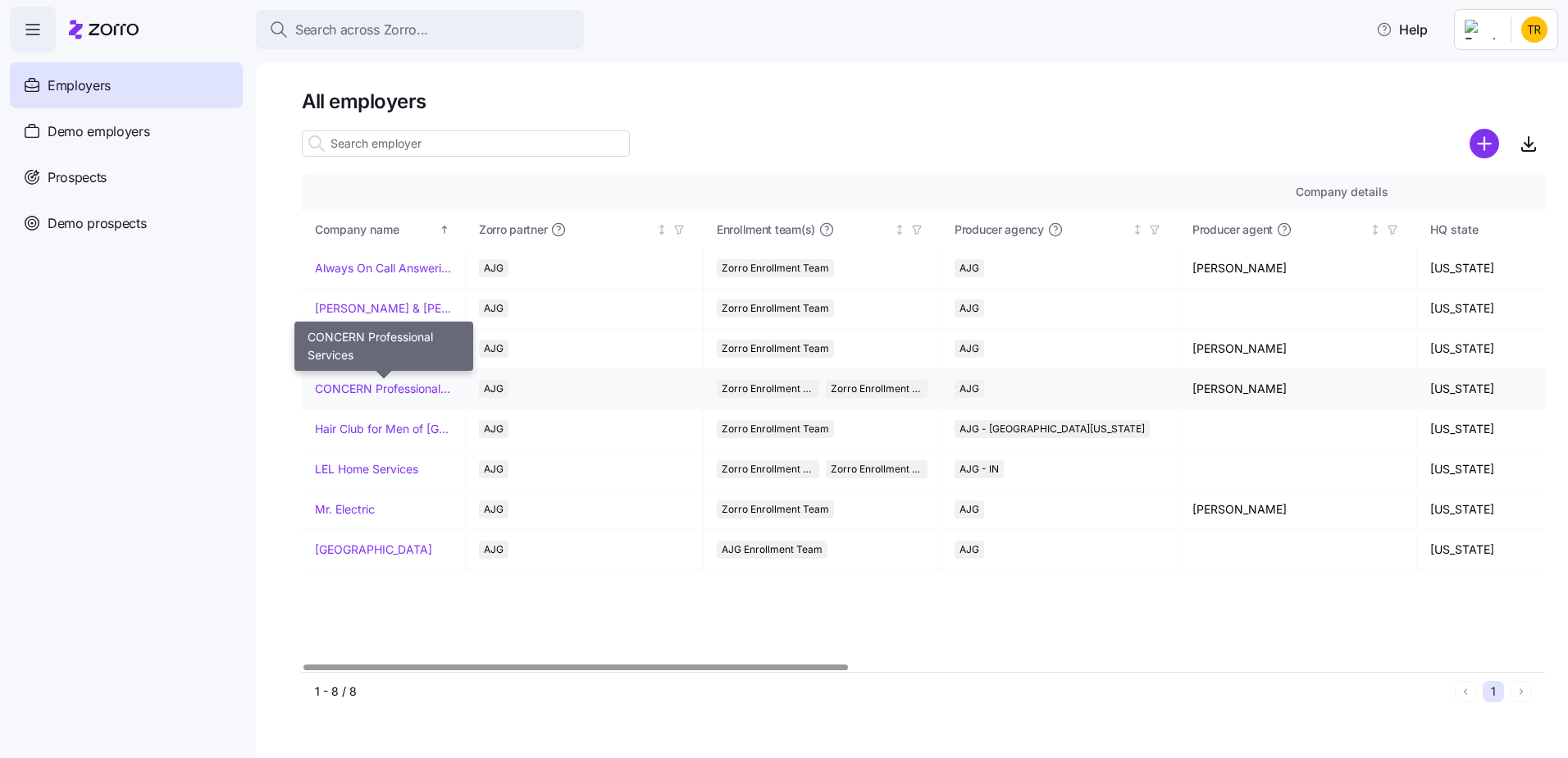
click at [375, 390] on link "CONCERN Professional Services" at bounding box center [383, 388] width 137 height 16
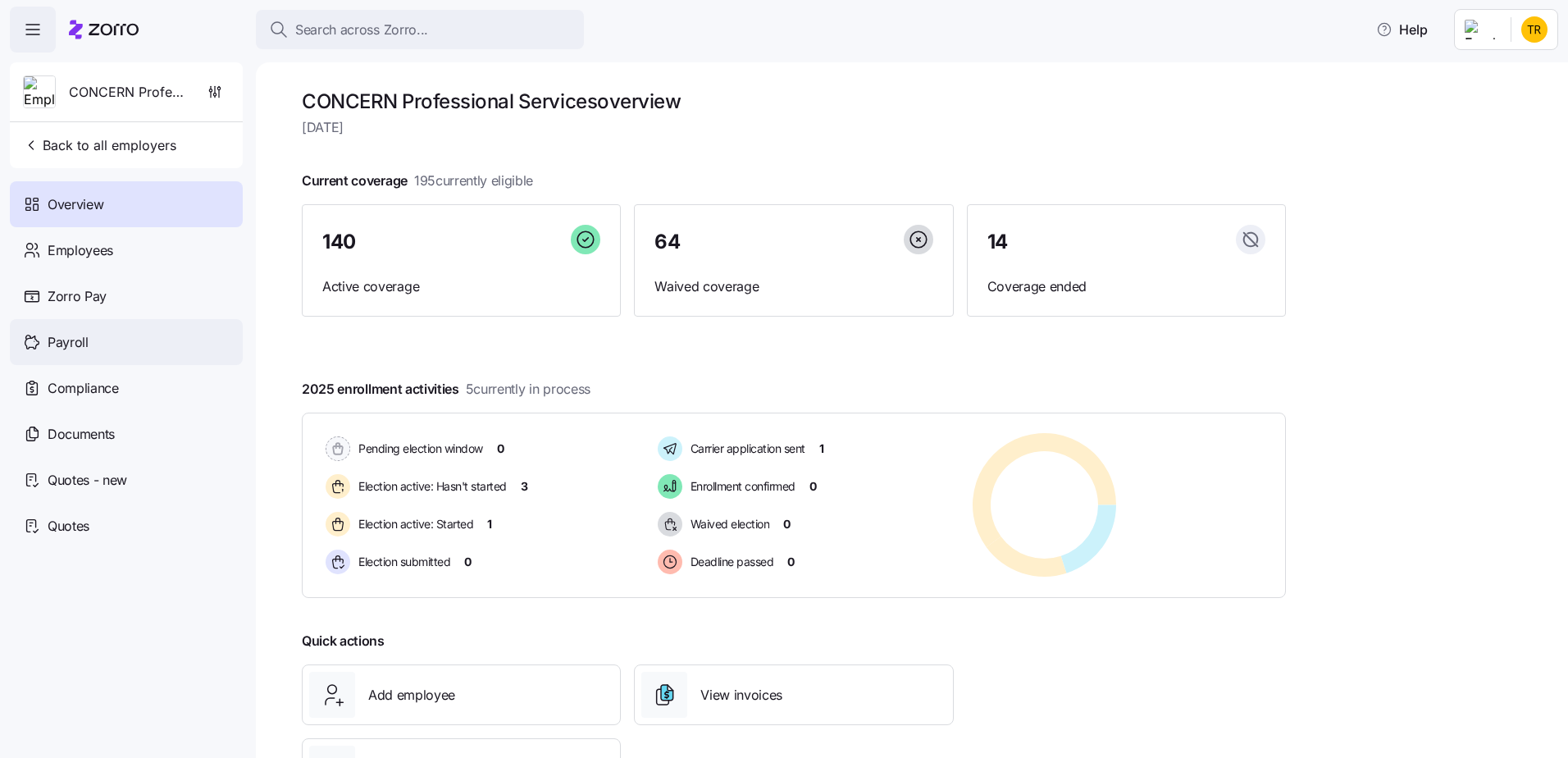
click at [101, 348] on div "Payroll" at bounding box center [127, 342] width 233 height 46
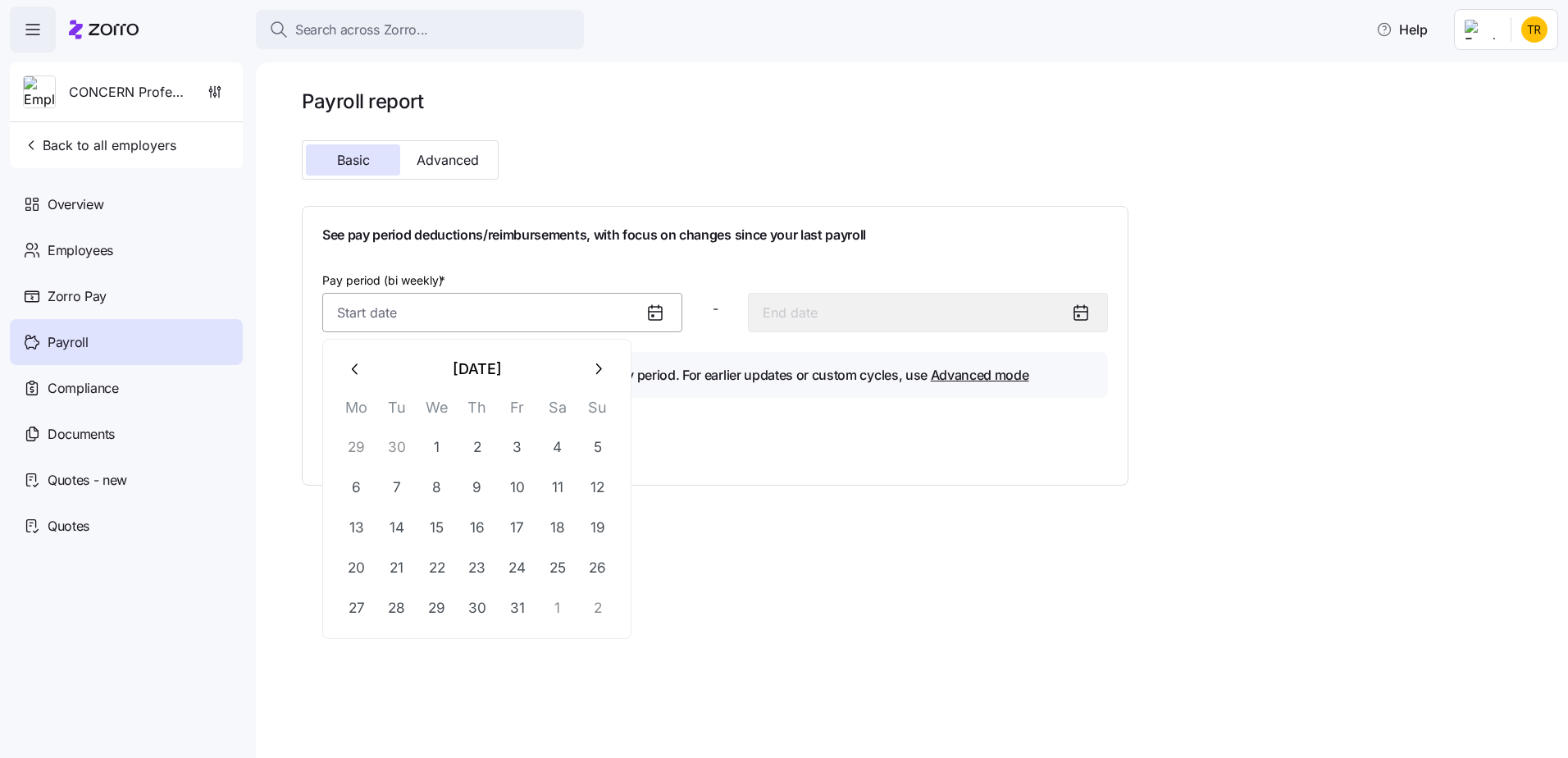
click at [484, 317] on input "Pay period (bi weekly) *" at bounding box center [502, 313] width 360 height 39
click at [443, 444] on button "1" at bounding box center [437, 447] width 39 height 39
type input "[DATE]"
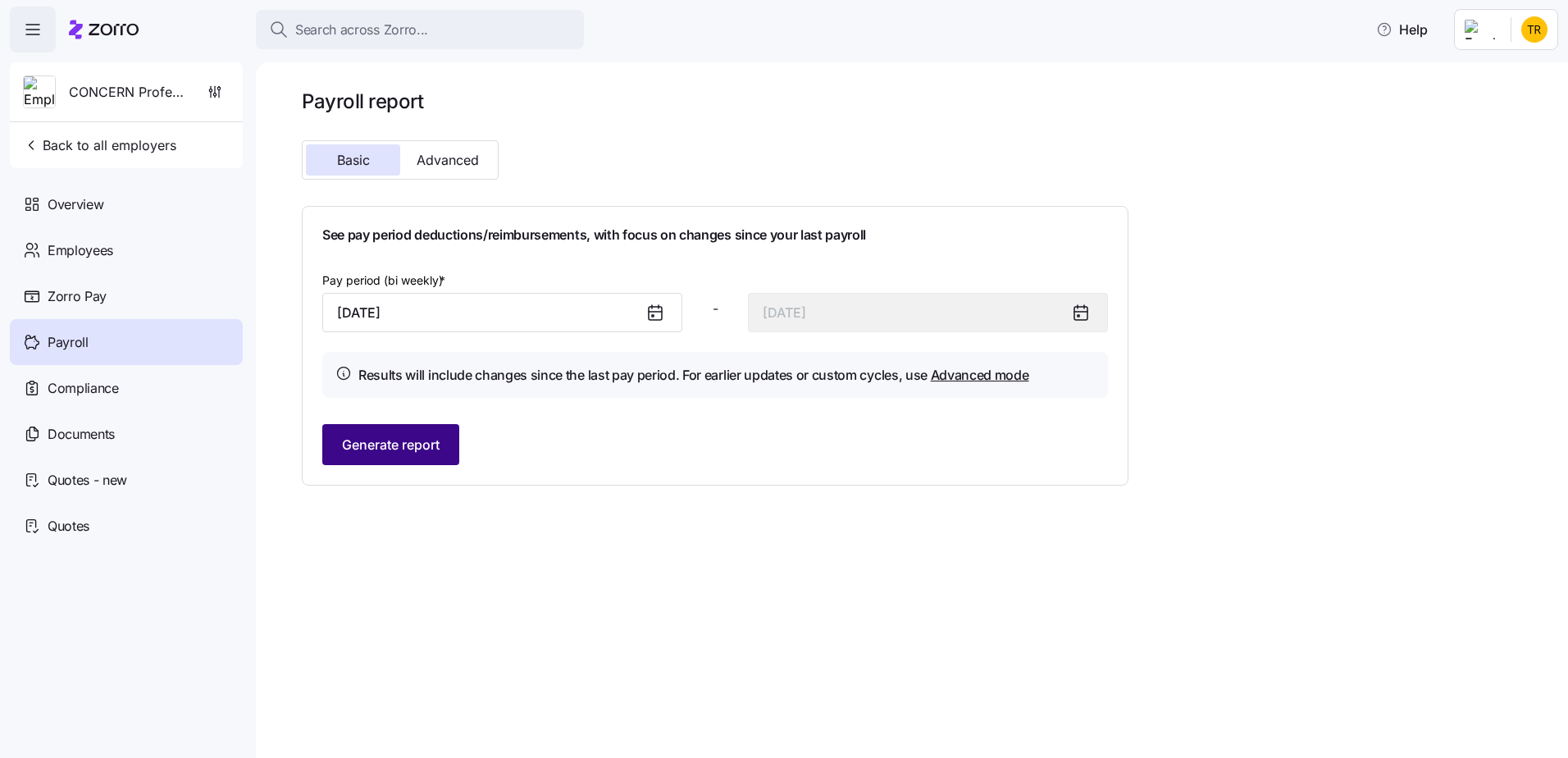
click at [419, 448] on span "Generate report" at bounding box center [391, 444] width 98 height 20
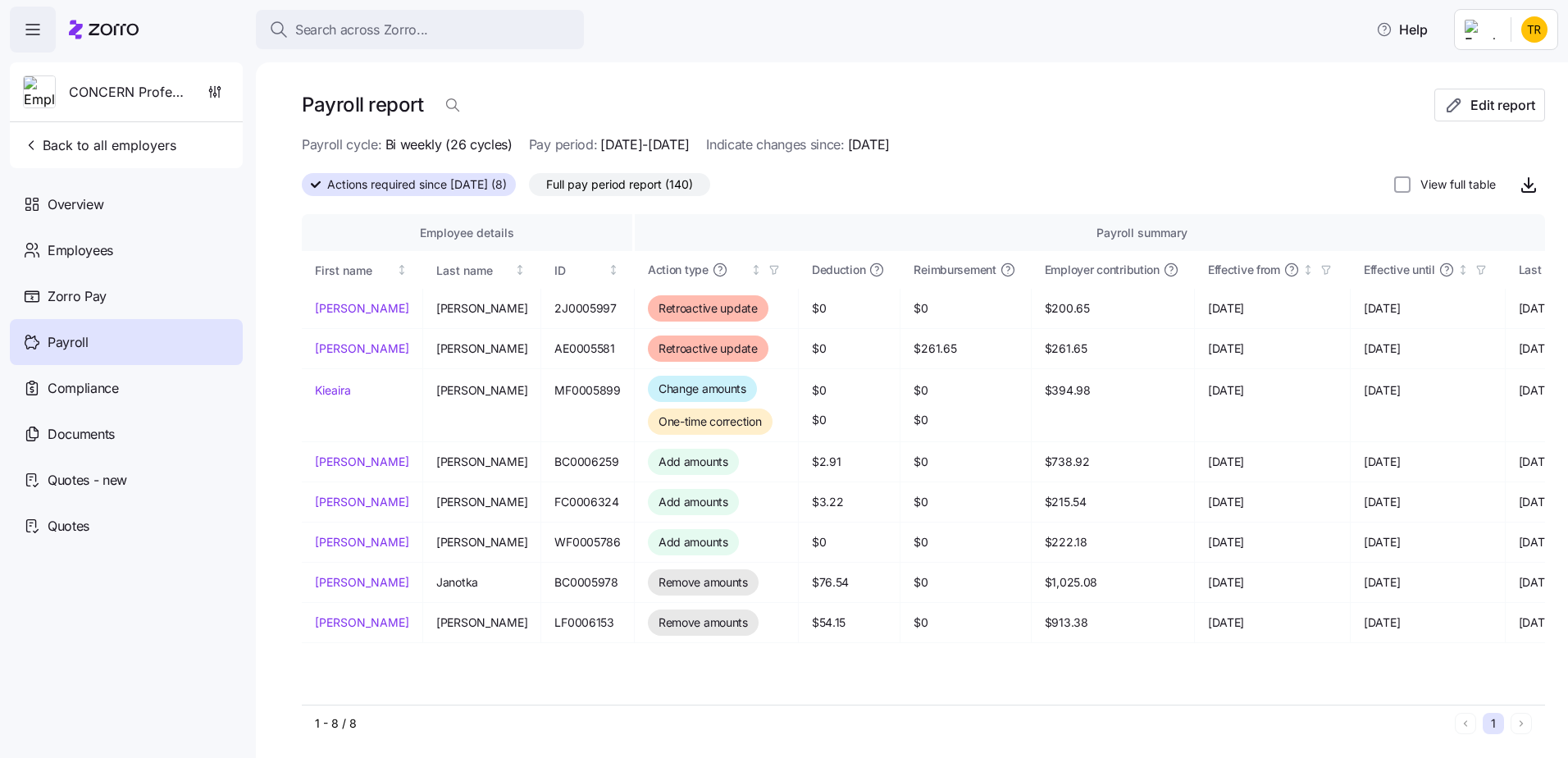
click at [655, 184] on span "Full pay period report (140)" at bounding box center [619, 184] width 147 height 21
click at [529, 189] on input "Full pay period report (140)" at bounding box center [529, 189] width 0 height 0
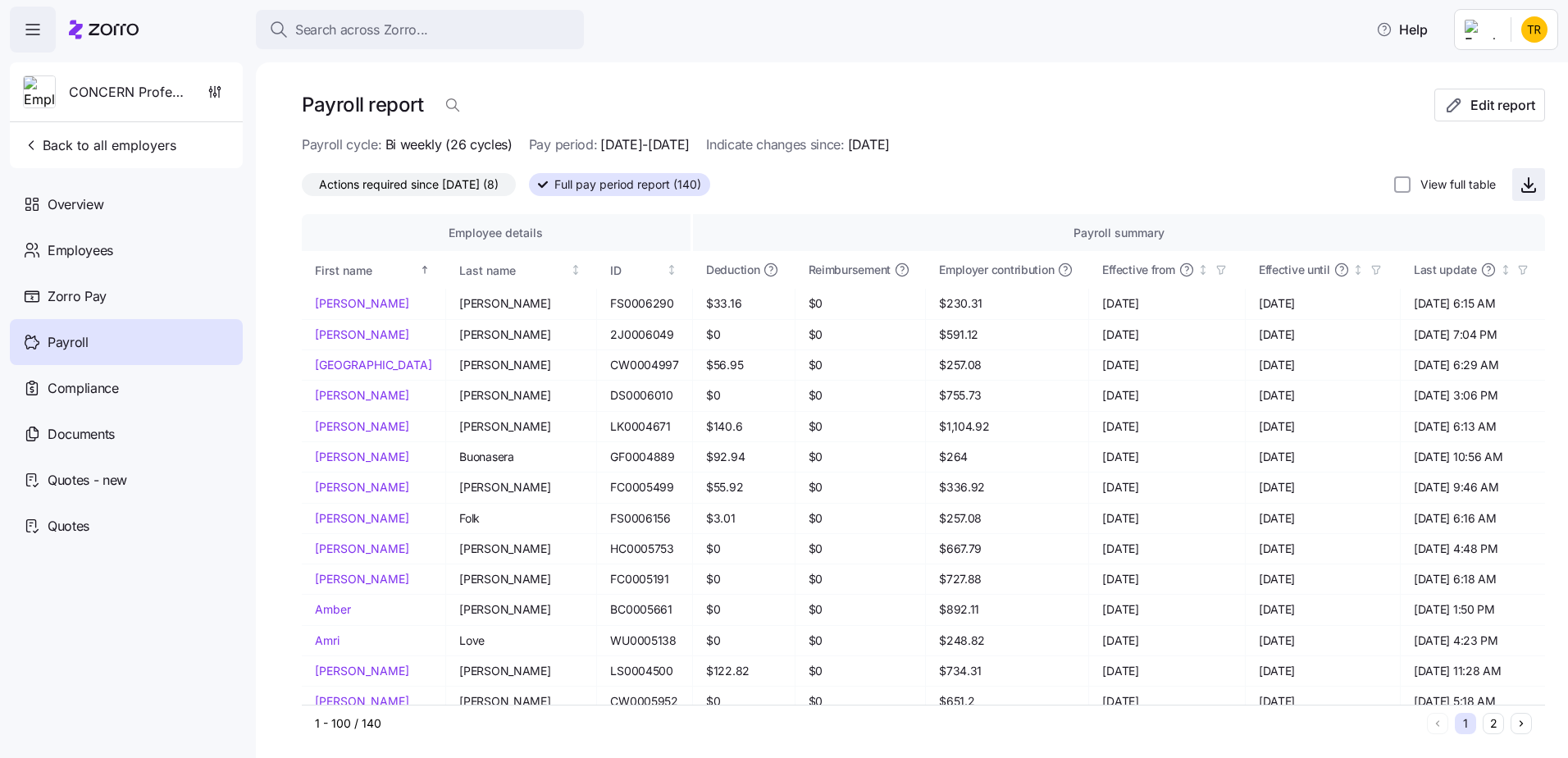
click at [1525, 185] on icon "button" at bounding box center [1529, 185] width 8 height 4
